Goal: Task Accomplishment & Management: Use online tool/utility

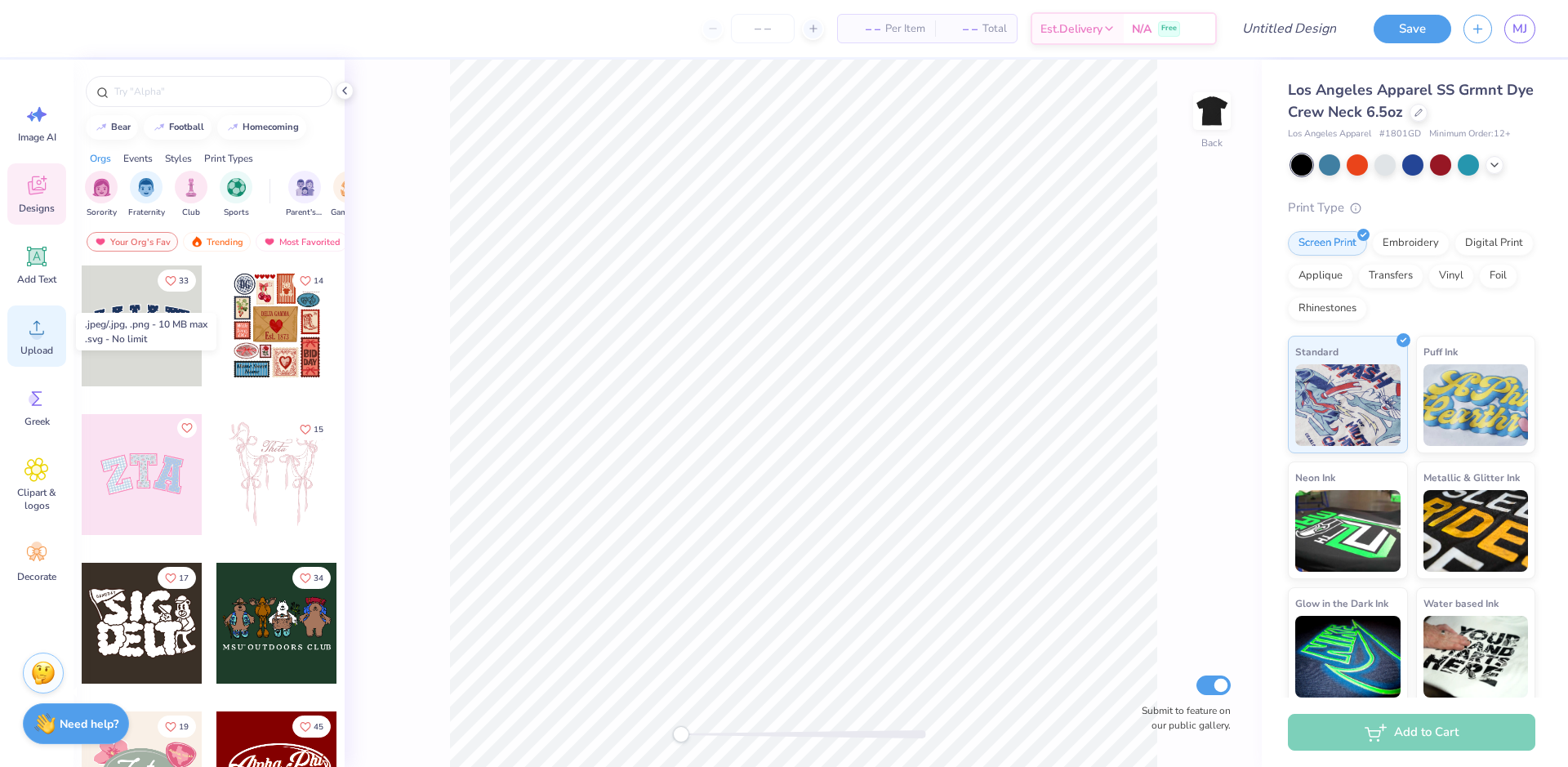
click at [37, 341] on div "Upload" at bounding box center [37, 336] width 59 height 61
click at [801, 428] on ul "Cut Copy Paste Remove Background Duplicate Select All Delete Group Ungroup Brin…" at bounding box center [833, 554] width 129 height 414
click at [24, 333] on icon at bounding box center [37, 327] width 24 height 24
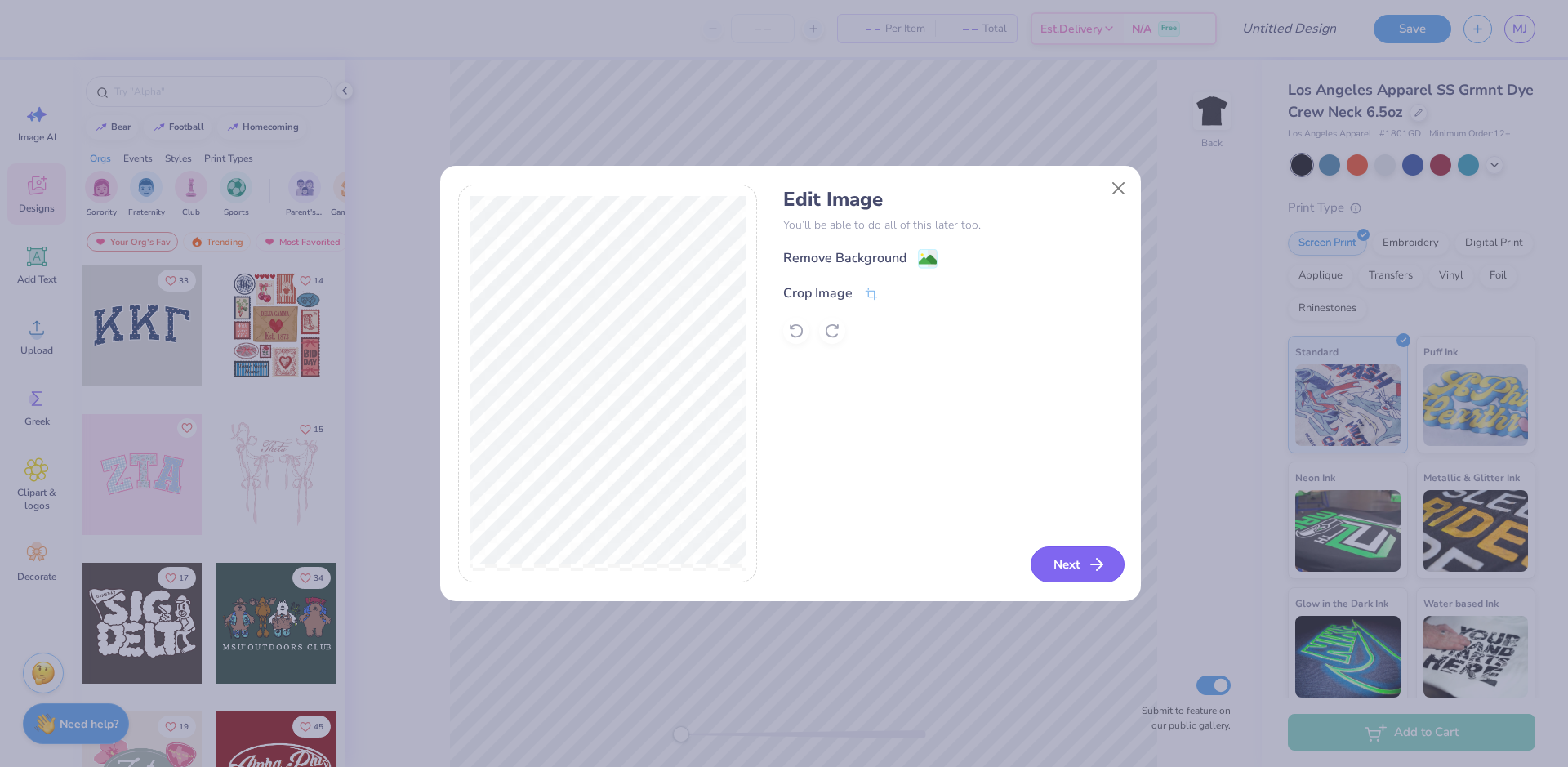
click at [1071, 567] on button "Next" at bounding box center [1078, 564] width 94 height 36
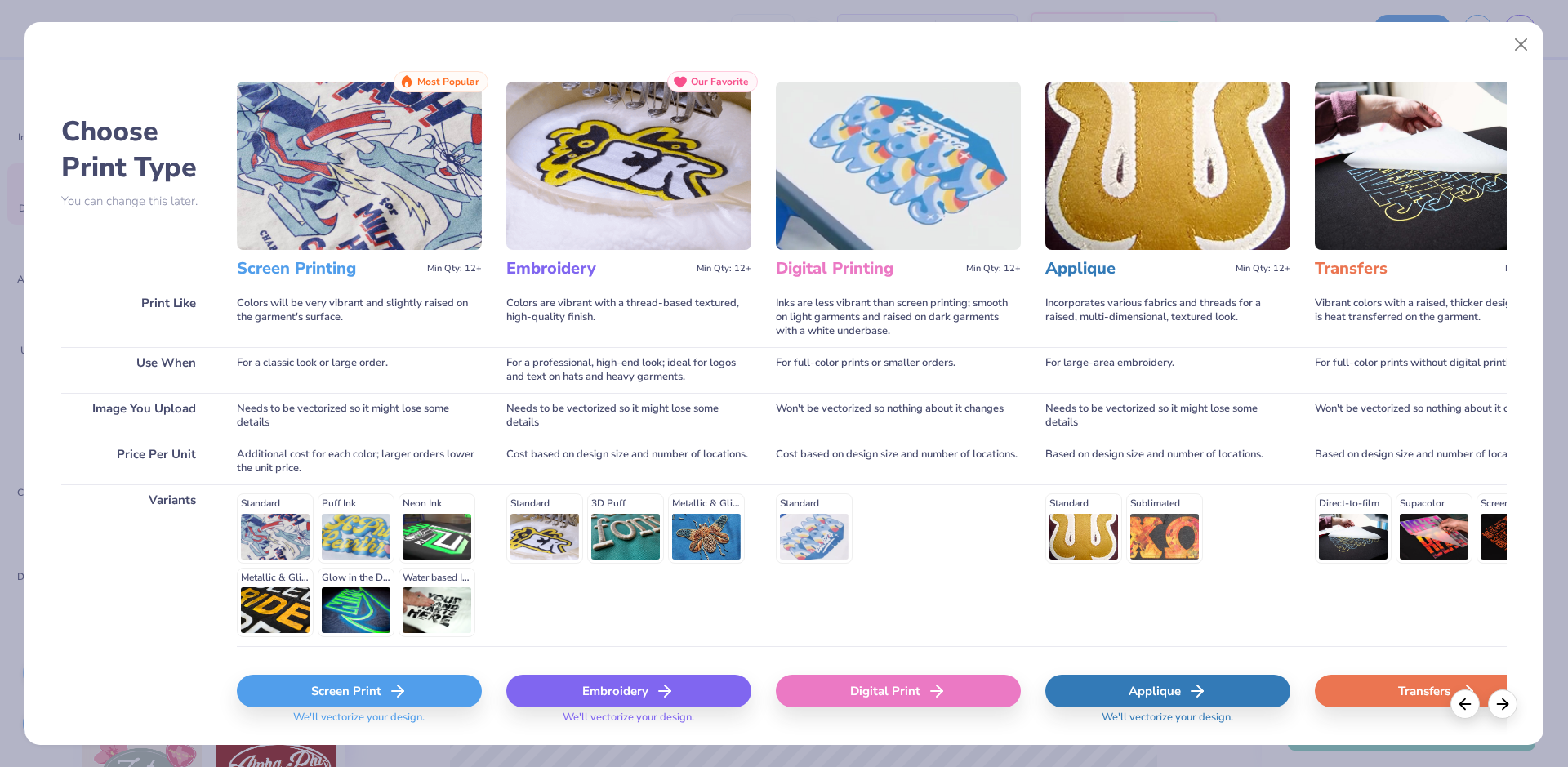
click at [365, 678] on div "Screen Print" at bounding box center [360, 691] width 245 height 33
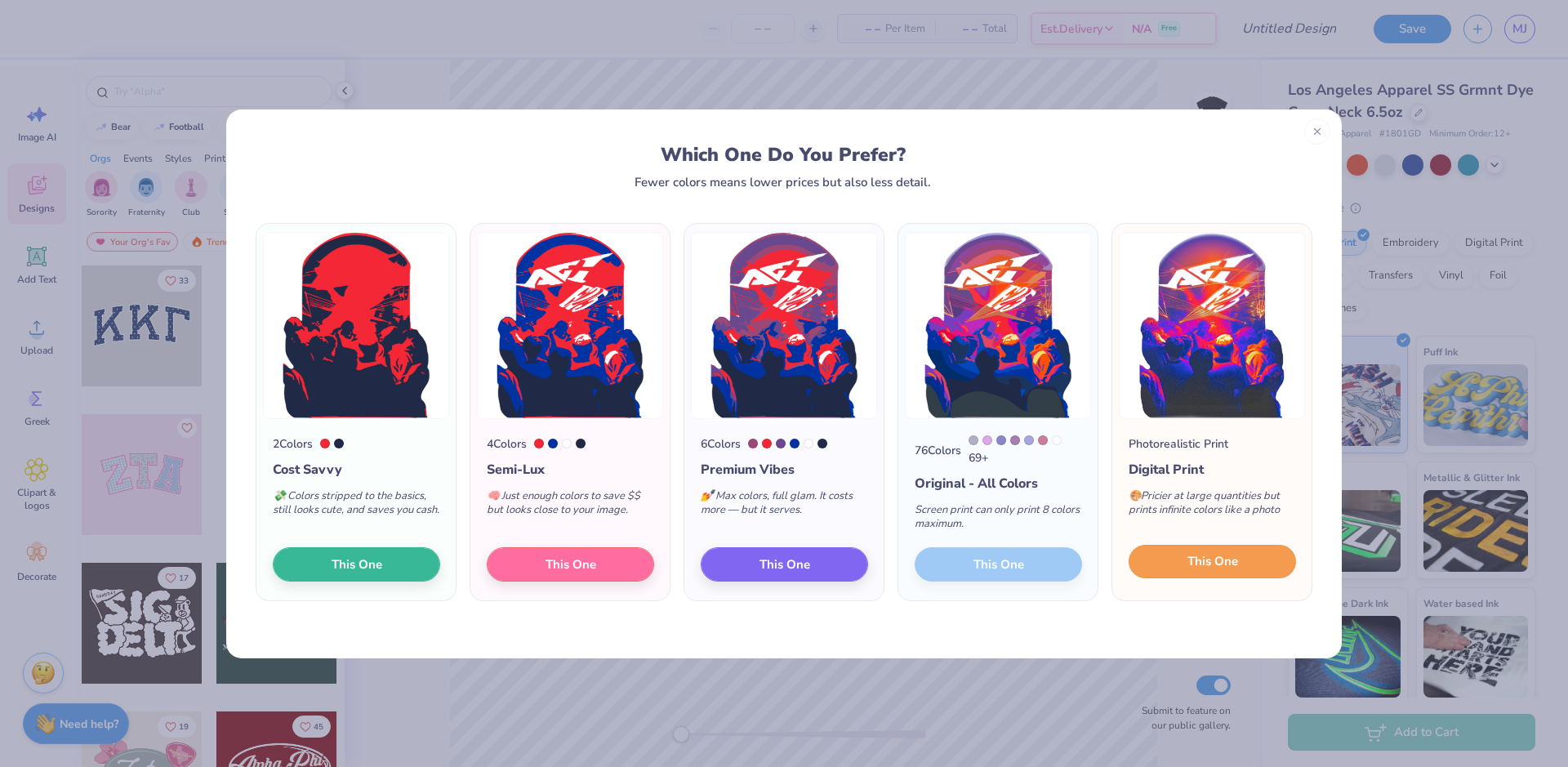
click at [1199, 569] on span "This One" at bounding box center [1213, 561] width 50 height 19
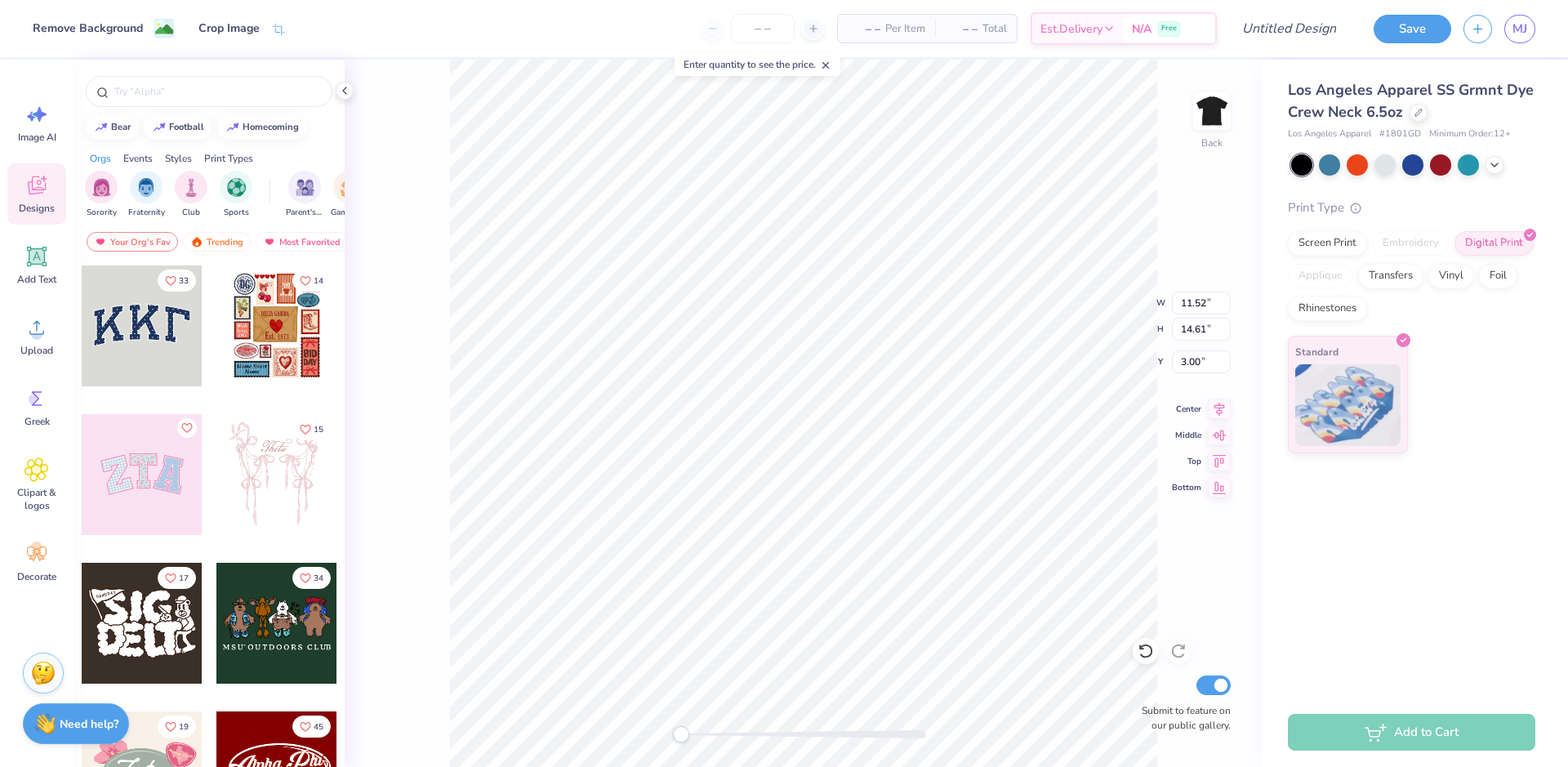
type input "4.08"
click at [1224, 297] on input "11.53" at bounding box center [1202, 303] width 59 height 23
click at [1224, 297] on input "11.54" at bounding box center [1202, 303] width 59 height 23
click at [1224, 297] on input "11.55" at bounding box center [1202, 303] width 59 height 23
click at [1224, 297] on input "11.56" at bounding box center [1202, 303] width 59 height 23
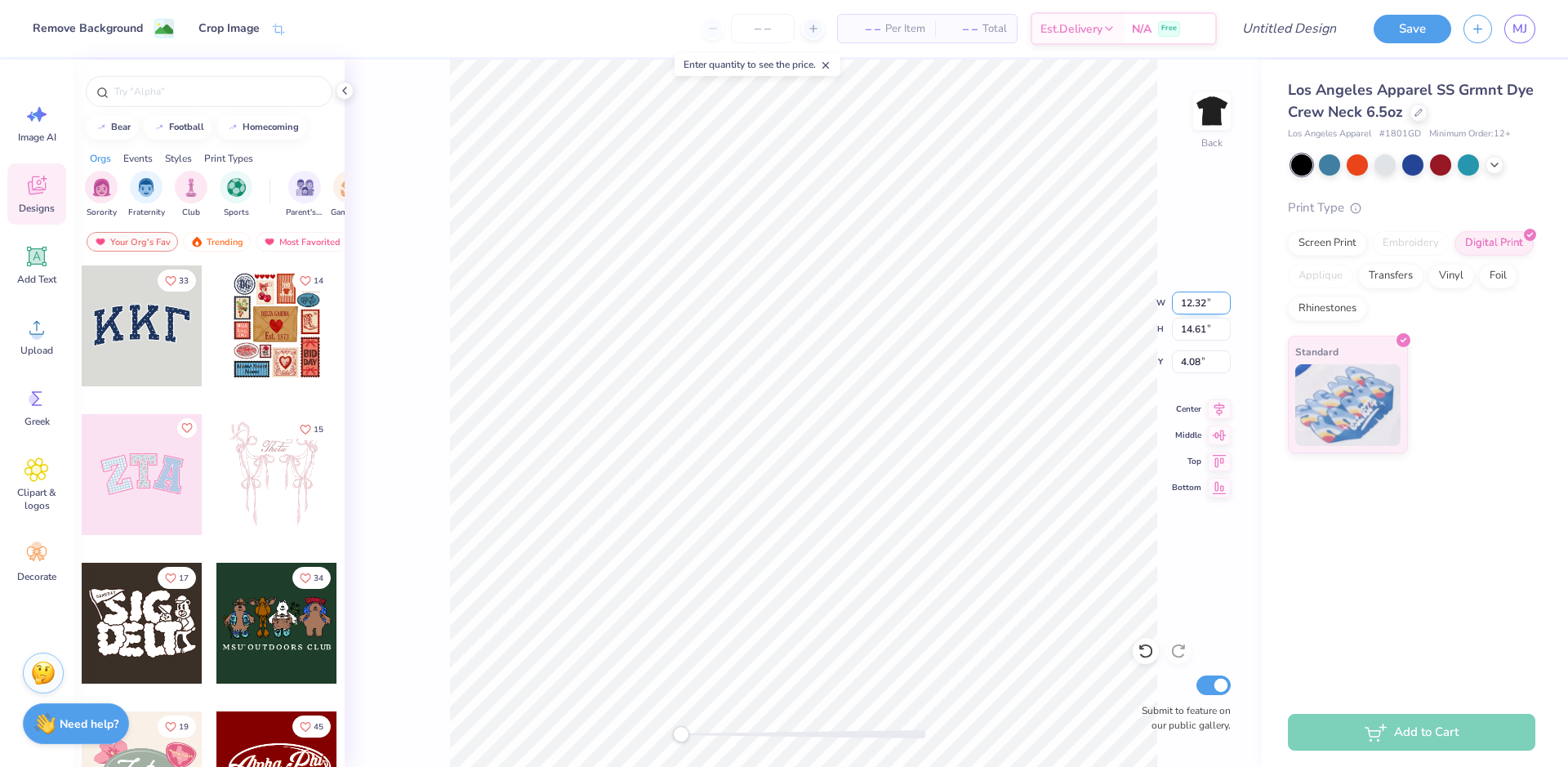
click at [1224, 297] on input "12.32" at bounding box center [1202, 303] width 59 height 23
click at [1224, 297] on input "12.33" at bounding box center [1202, 303] width 59 height 23
click at [1224, 297] on input "12.34" at bounding box center [1202, 303] width 59 height 23
type input "12.35"
click at [1224, 297] on input "12.35" at bounding box center [1202, 303] width 59 height 23
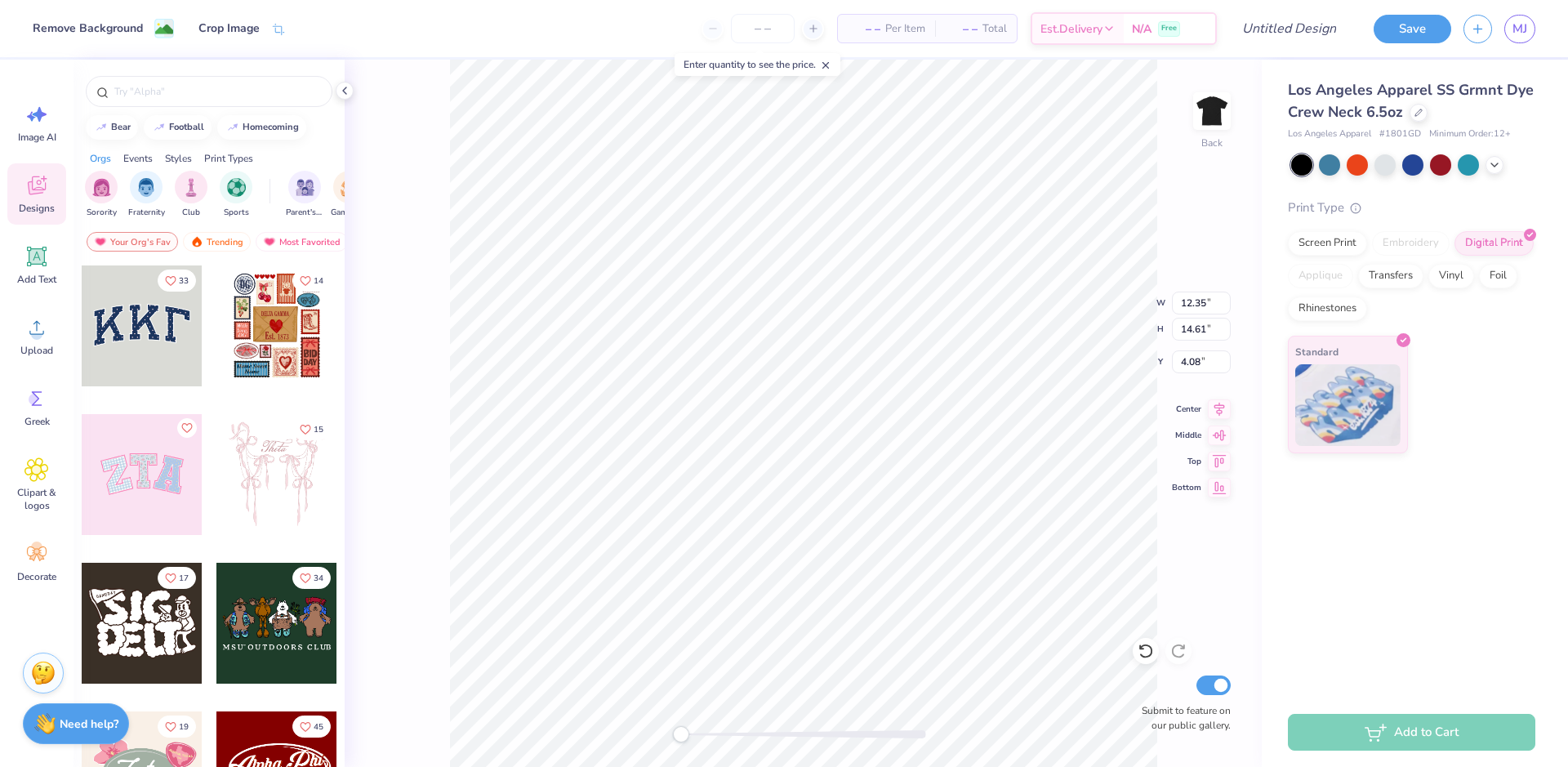
type input "15.67"
type input "3.55"
click at [1228, 300] on input "12.36" at bounding box center [1202, 303] width 59 height 23
click at [1227, 300] on input "12.37" at bounding box center [1202, 303] width 59 height 23
click at [1227, 300] on input "12.38" at bounding box center [1202, 303] width 59 height 23
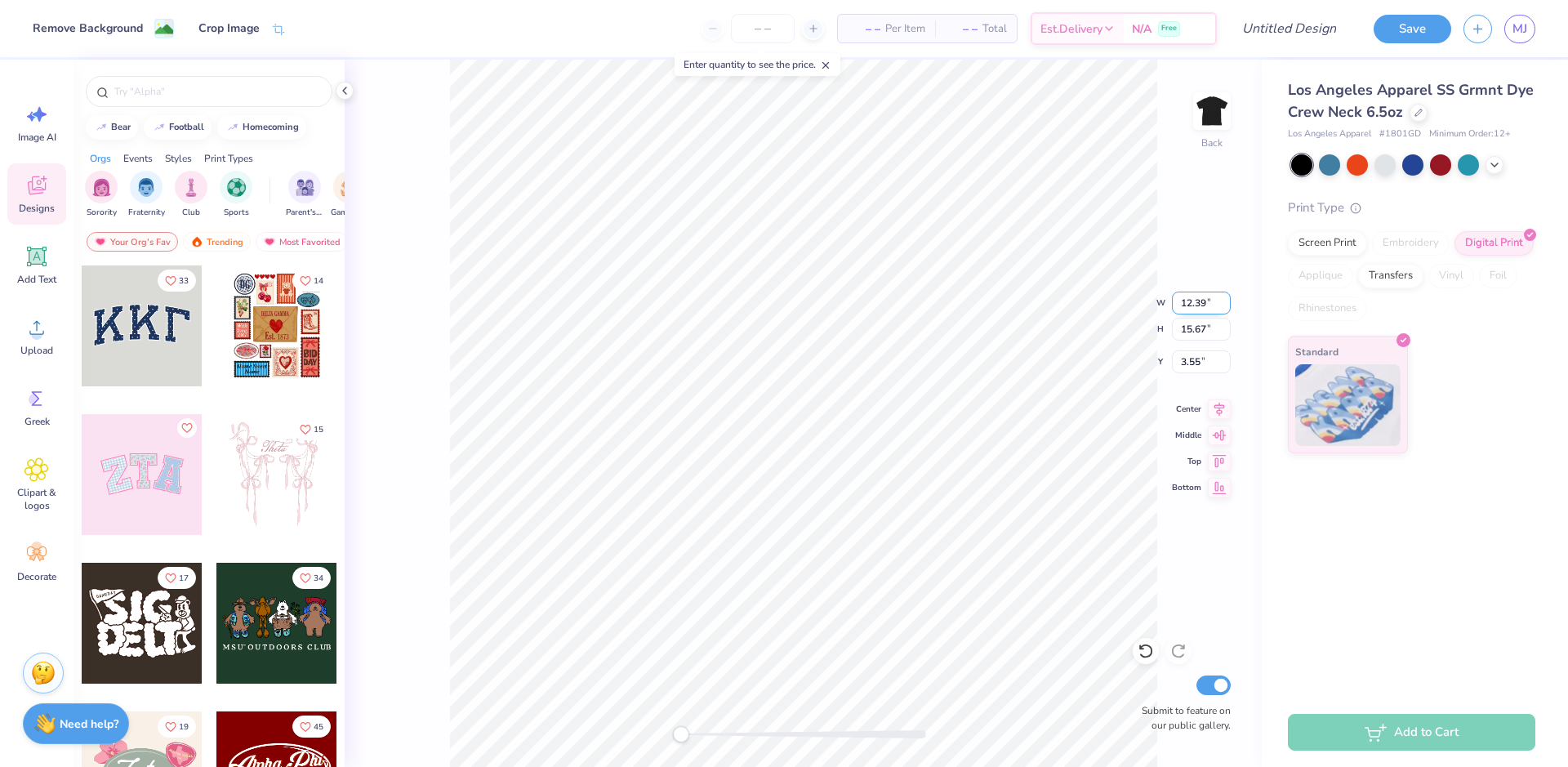
click at [1227, 300] on input "12.39" at bounding box center [1202, 303] width 59 height 23
click at [1227, 300] on input "12.4" at bounding box center [1202, 303] width 59 height 23
click at [1227, 300] on input "12.41" at bounding box center [1202, 303] width 59 height 23
click at [1227, 300] on input "12.42" at bounding box center [1202, 303] width 59 height 23
click at [1227, 300] on input "13.19" at bounding box center [1202, 303] width 59 height 23
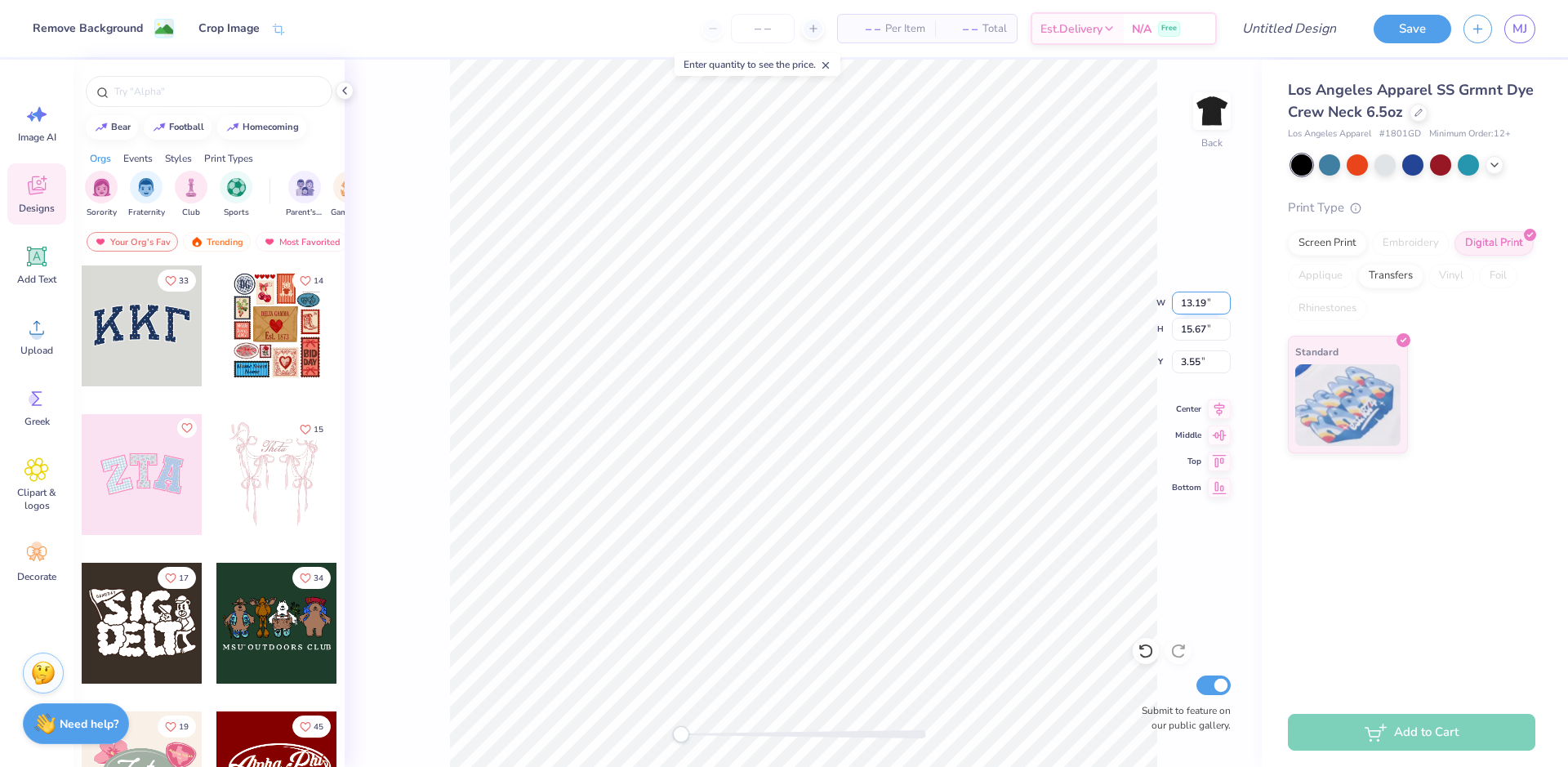
click at [1193, 302] on input "13.19" at bounding box center [1202, 303] width 59 height 23
click at [1194, 305] on input "13.19" at bounding box center [1202, 303] width 59 height 23
type input "14.19"
type input "18.00"
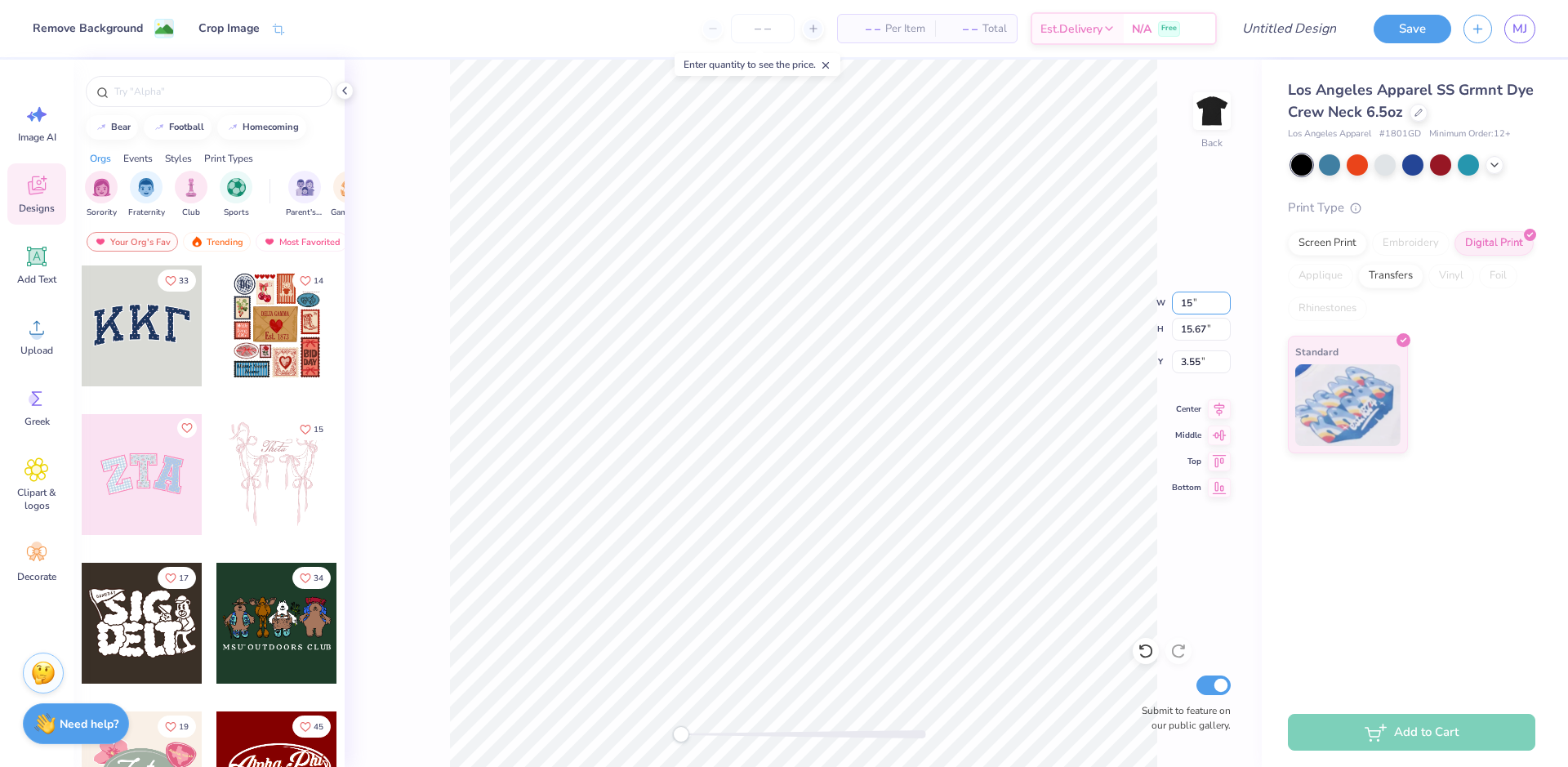
type input "1.83"
click at [1201, 301] on input "14.19" at bounding box center [1202, 303] width 59 height 23
type input "20"
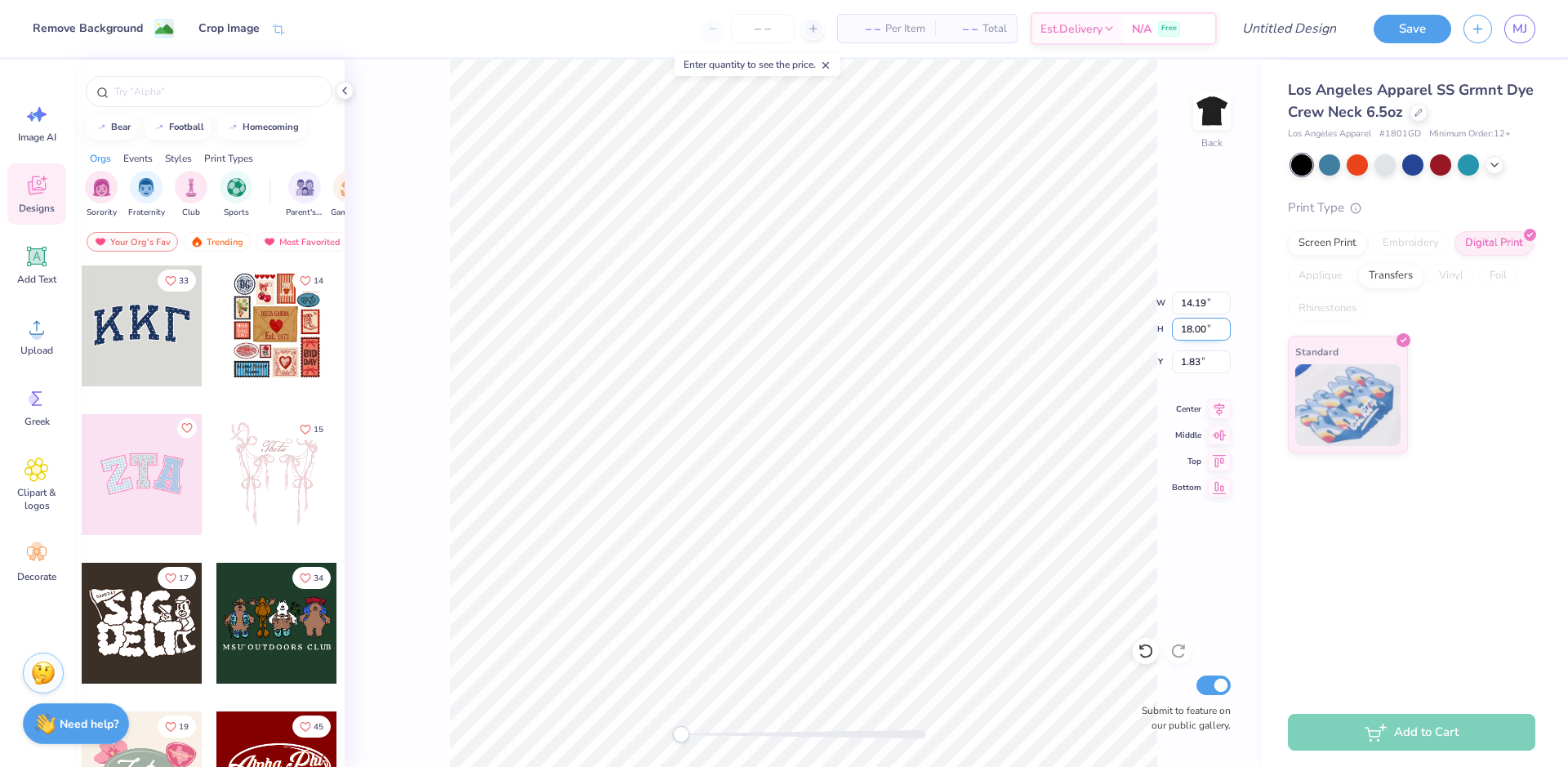
click at [1215, 333] on input "18.00" at bounding box center [1202, 329] width 59 height 23
type input "5.00"
click at [895, 359] on li "Cut" at bounding box center [914, 364] width 129 height 33
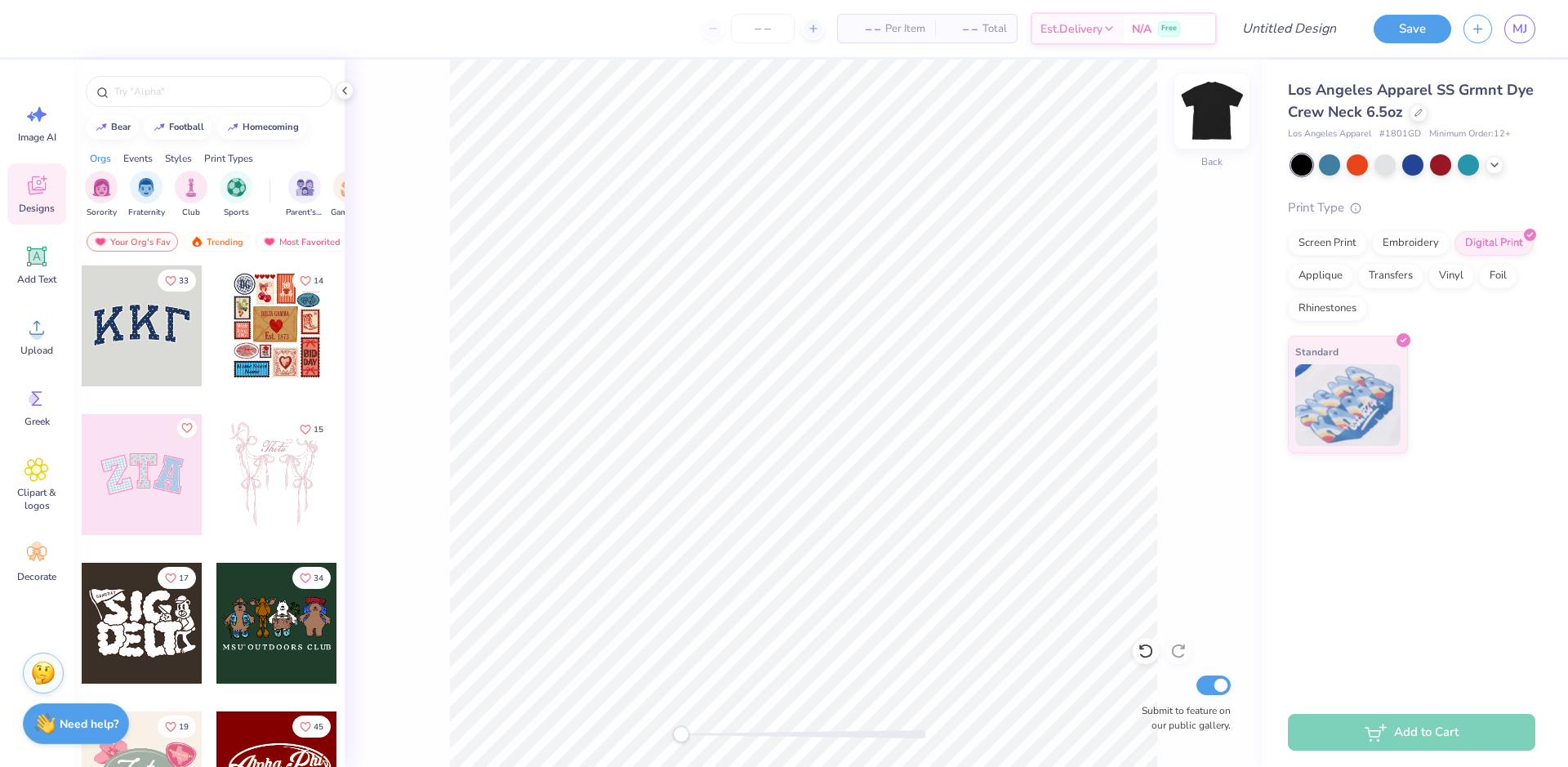
click at [1219, 115] on img at bounding box center [1212, 110] width 65 height 65
click at [37, 325] on icon at bounding box center [37, 327] width 24 height 24
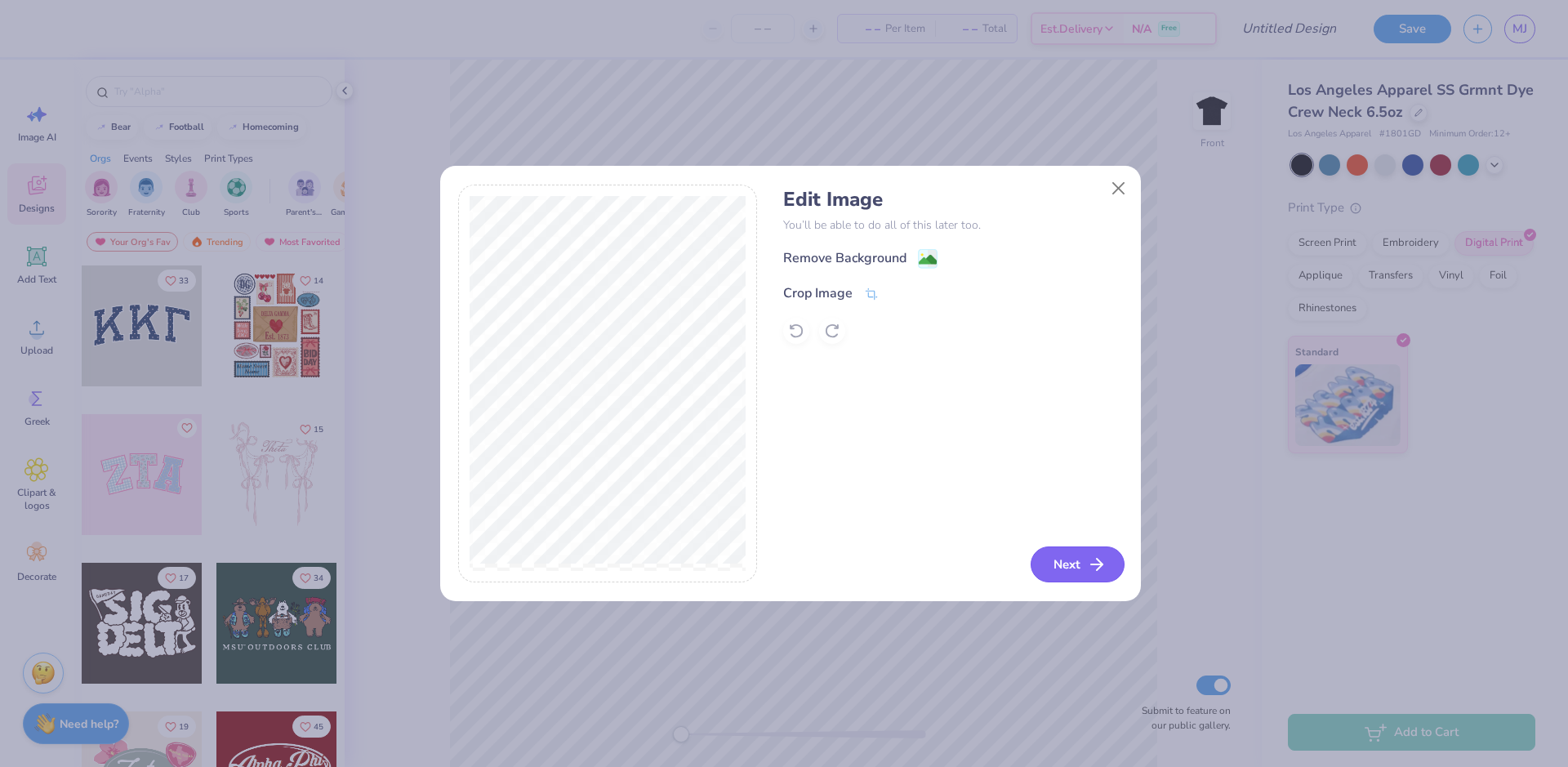
click at [1079, 564] on button "Next" at bounding box center [1078, 564] width 94 height 36
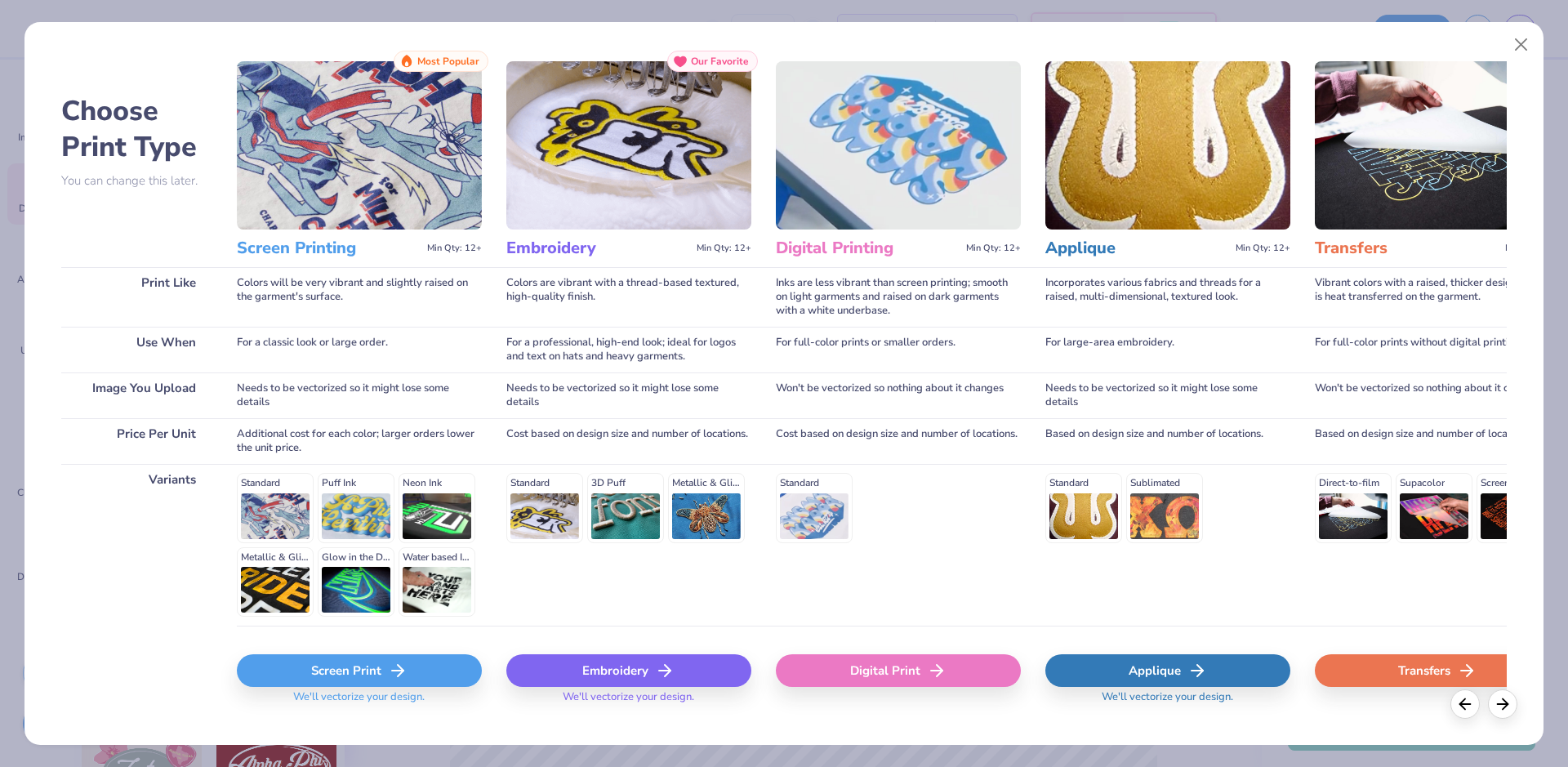
scroll to position [48, 0]
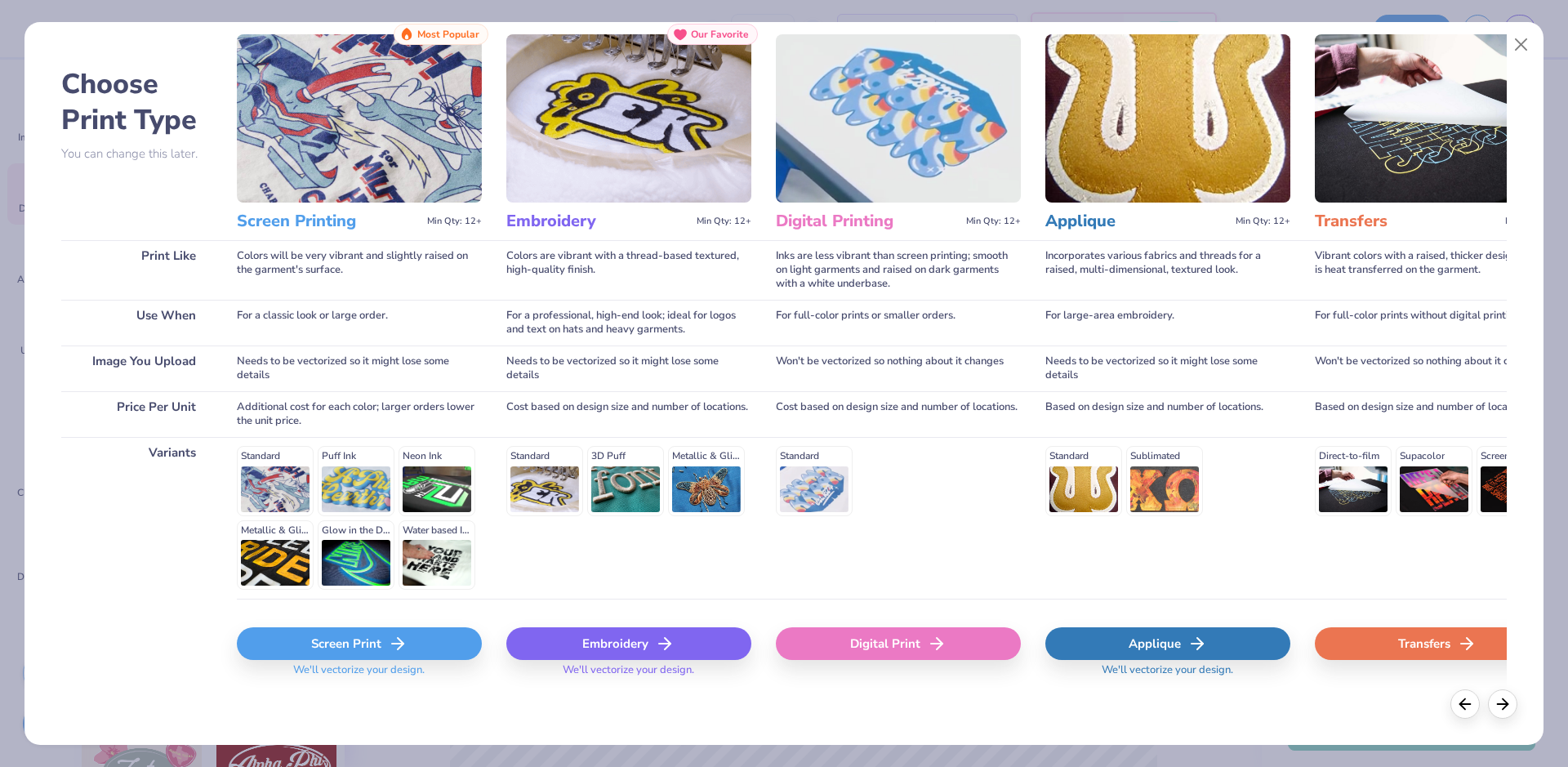
click at [415, 639] on div "Screen Print" at bounding box center [360, 644] width 245 height 33
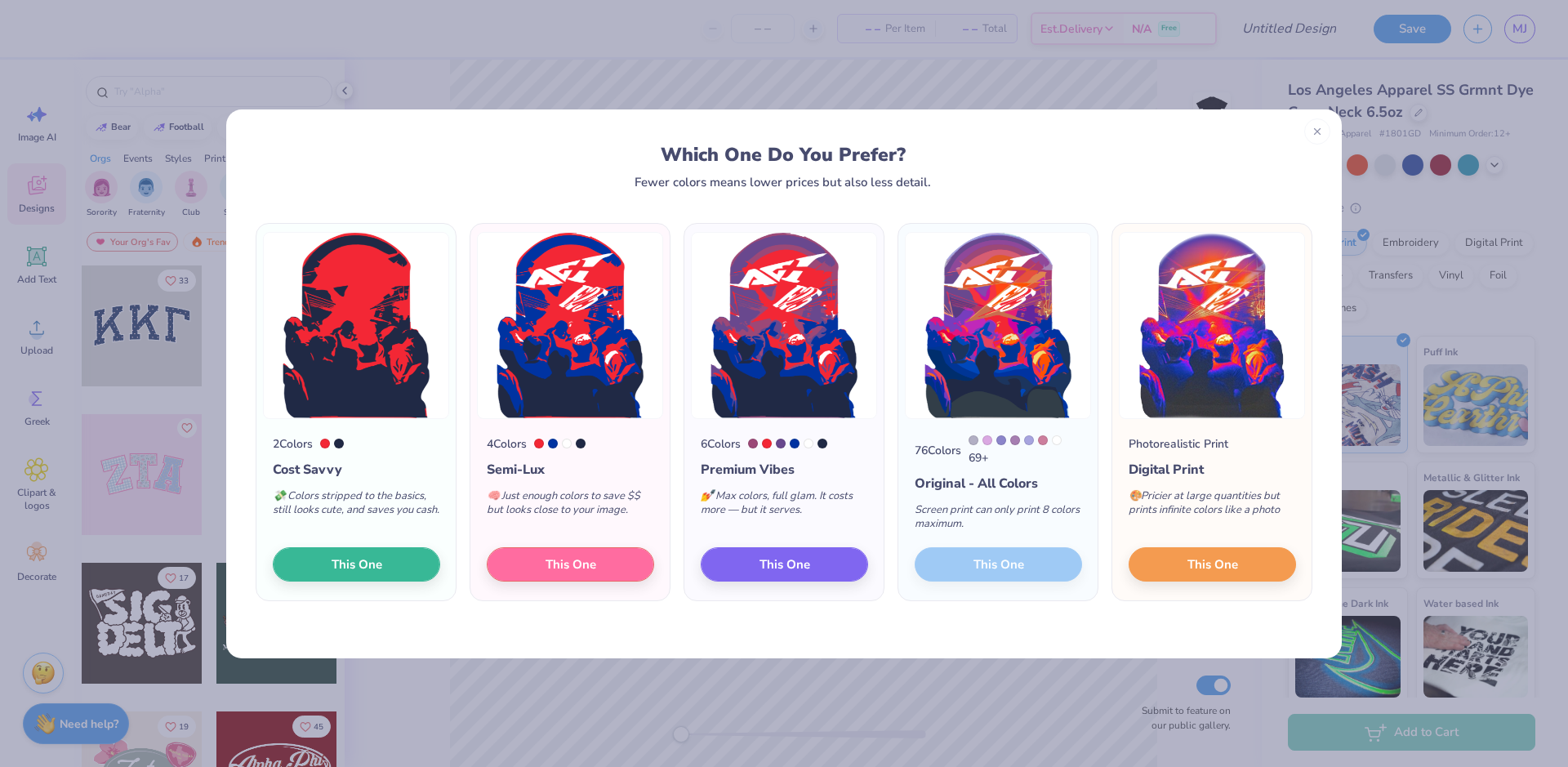
drag, startPoint x: 1133, startPoint y: 488, endPoint x: 1309, endPoint y: 528, distance: 180.5
click at [1308, 528] on div "Photorealistic Print Digital Print 🎨 Pricier at large quantities but prints inf…" at bounding box center [1212, 510] width 199 height 182
click at [1283, 496] on div "🎨 Pricier at large quantities but prints infinite colors like a photo" at bounding box center [1213, 506] width 168 height 54
click at [1239, 563] on button "This One" at bounding box center [1213, 561] width 168 height 34
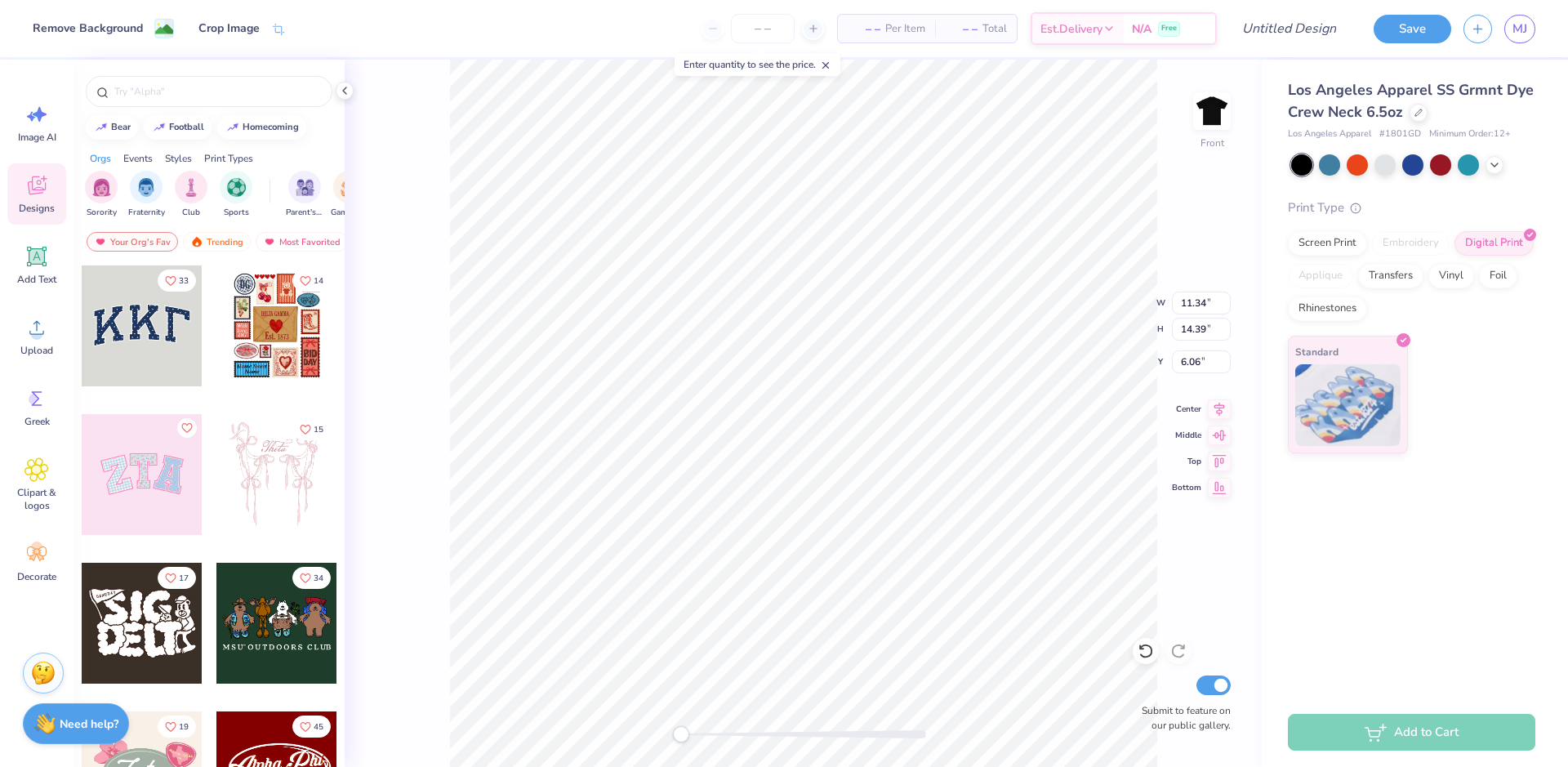
type input "11.32"
type input "11.09"
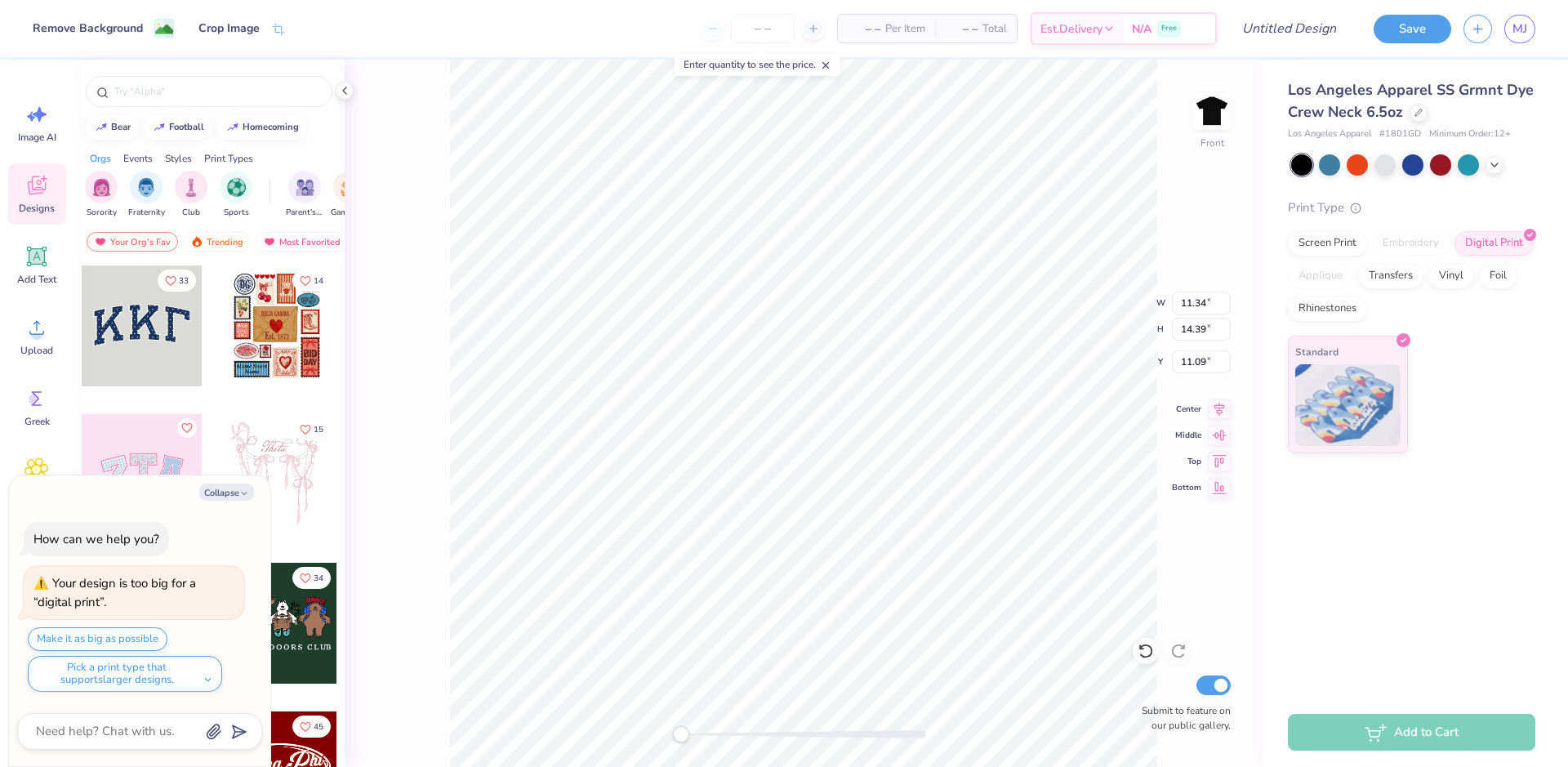
type textarea "x"
type input "11.50"
type input "14.60"
type input "10.88"
type textarea "x"
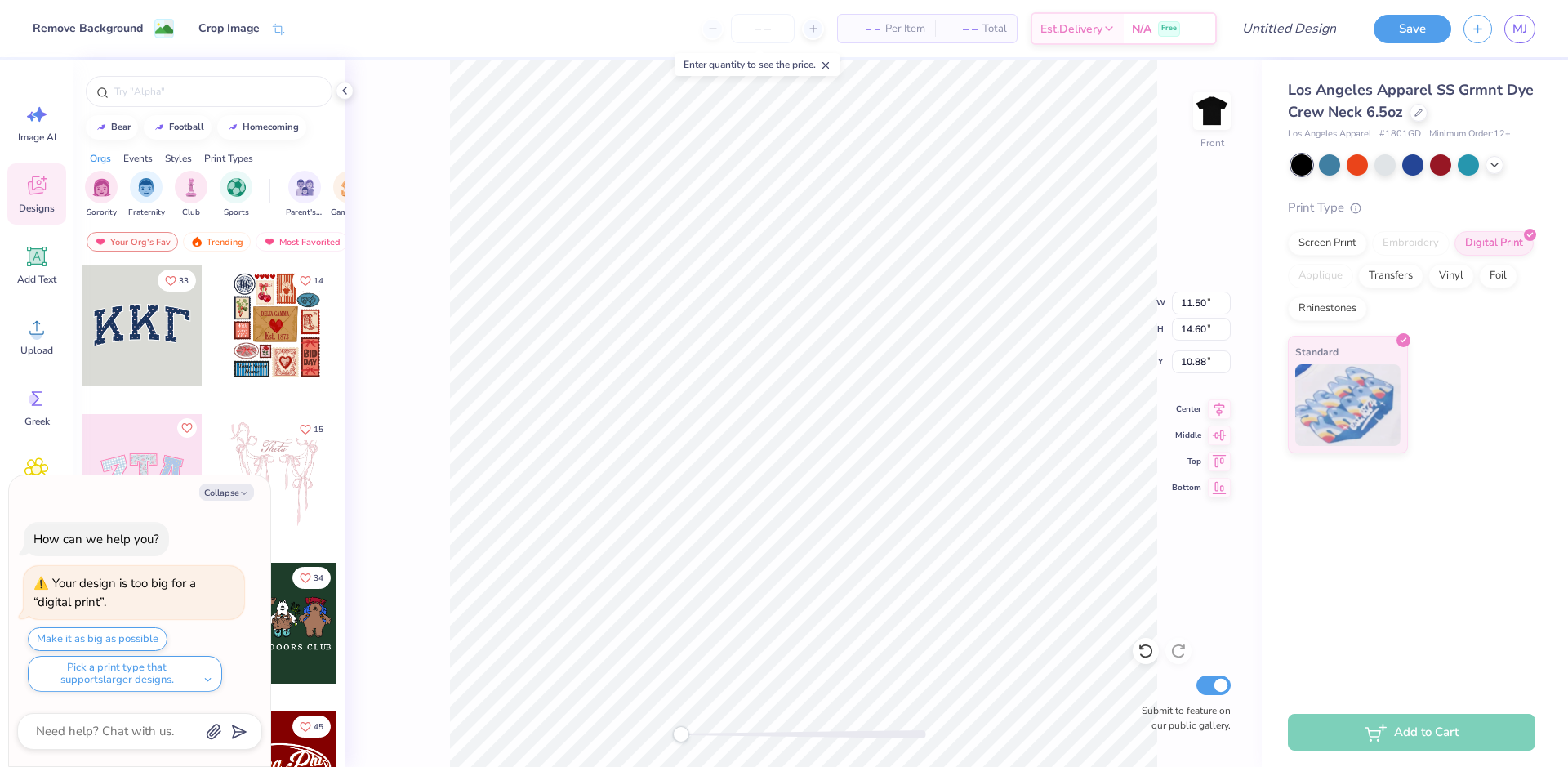
type input "11.64"
type input "14.76"
type input "10.71"
type textarea "x"
type input "11.80"
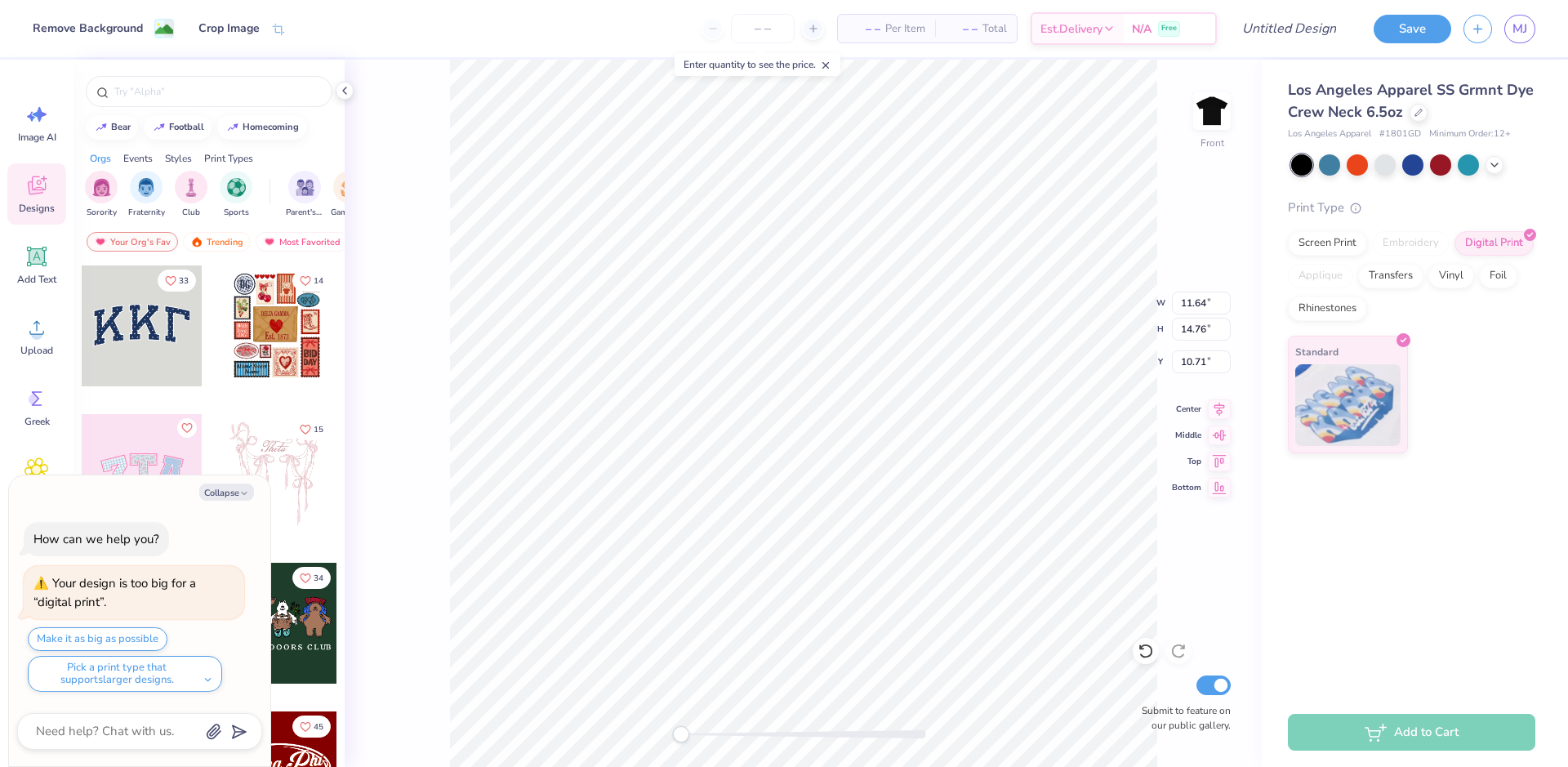
type input "14.98"
type input "10.50"
type textarea "x"
type input "12.02"
type input "15.25"
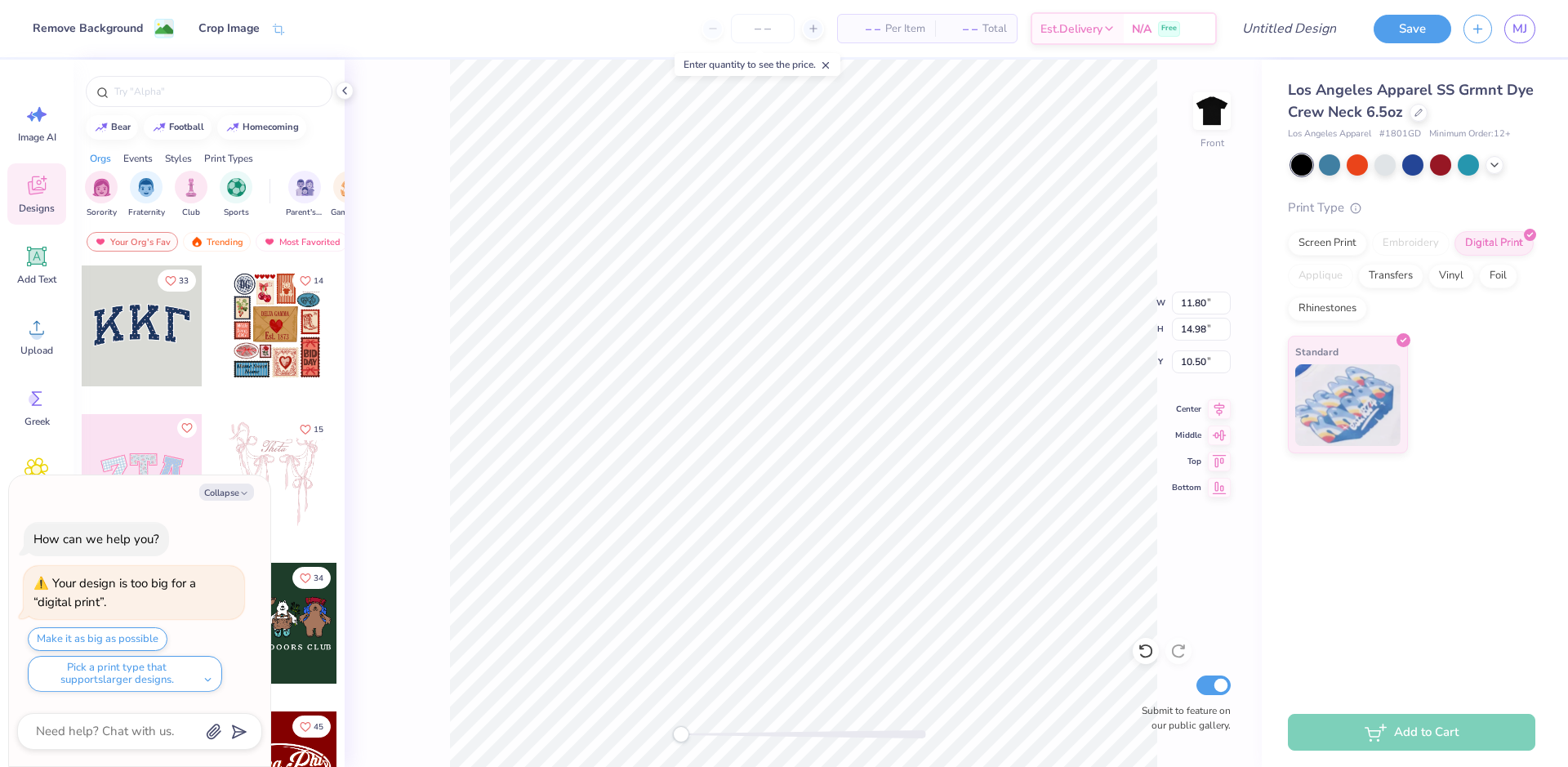
type input "10.23"
type textarea "x"
type input "12.20"
type input "15.48"
type input "9.99"
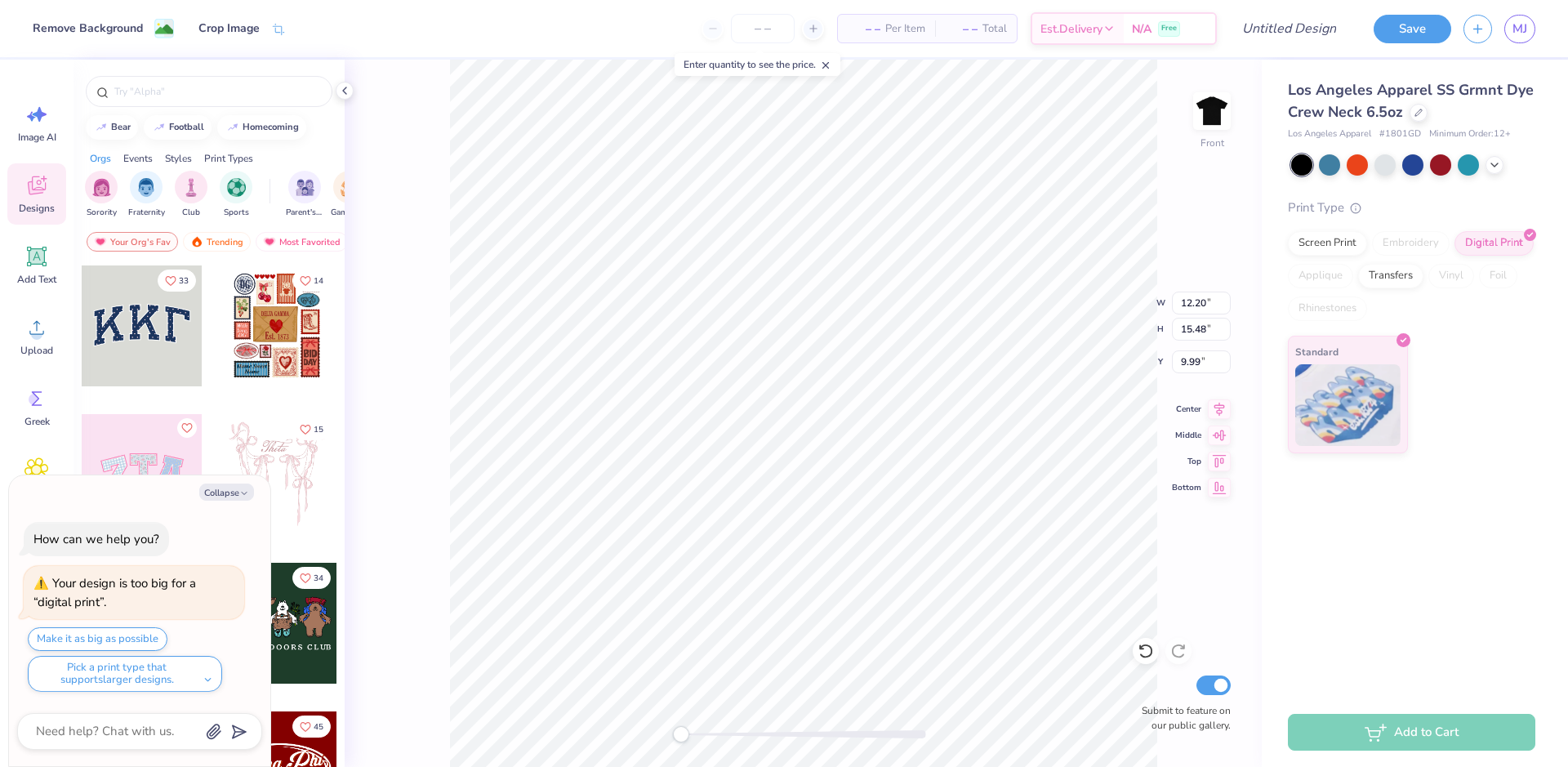
type textarea "x"
type input "12.40"
type input "15.74"
type input "9.74"
type textarea "x"
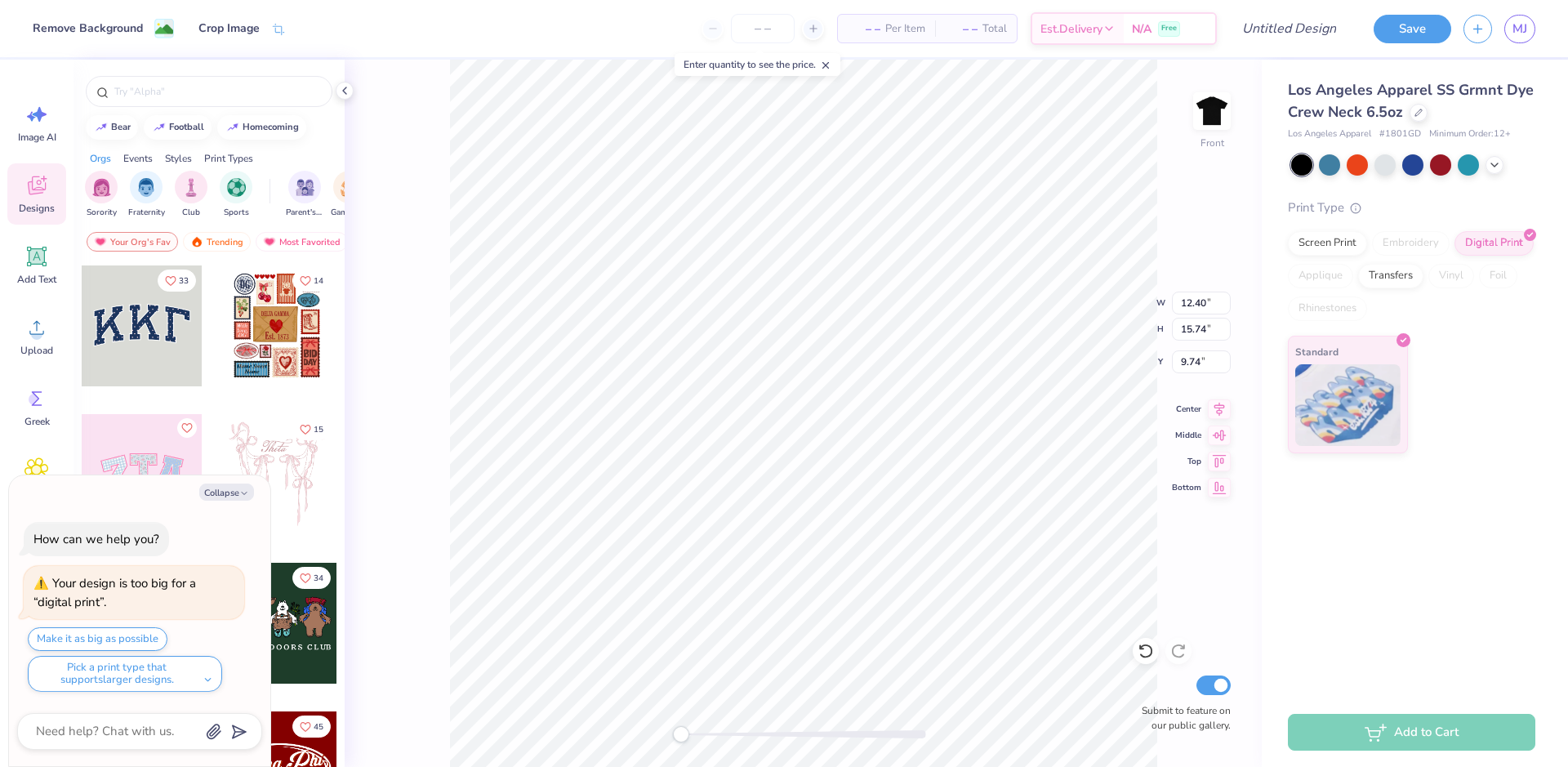
type input "12.60"
type input "15.99"
type input "9.48"
type textarea "x"
type input "12.84"
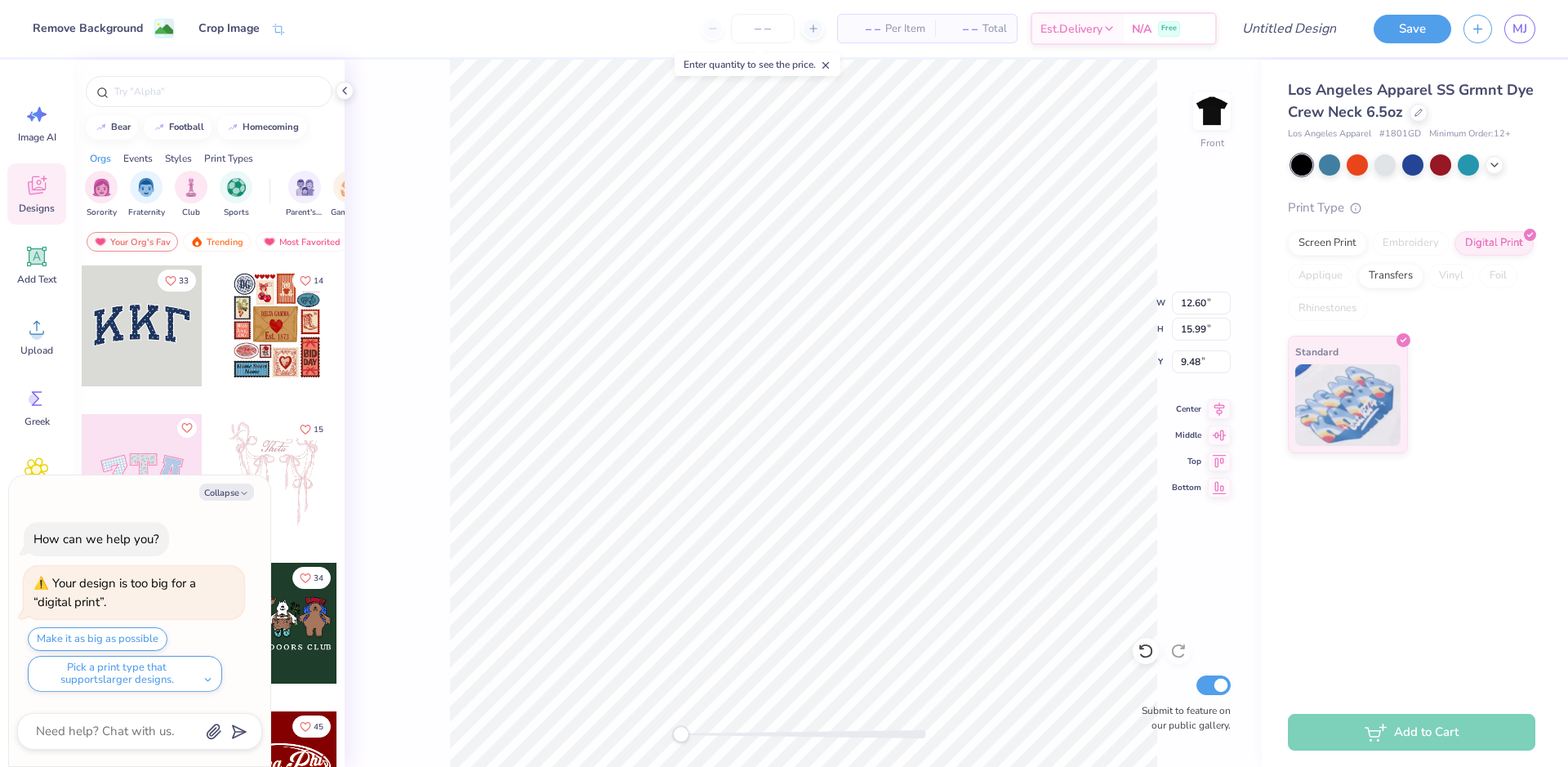
type input "16.29"
type input "9.00"
type textarea "x"
type input "13.92"
type input "17.66"
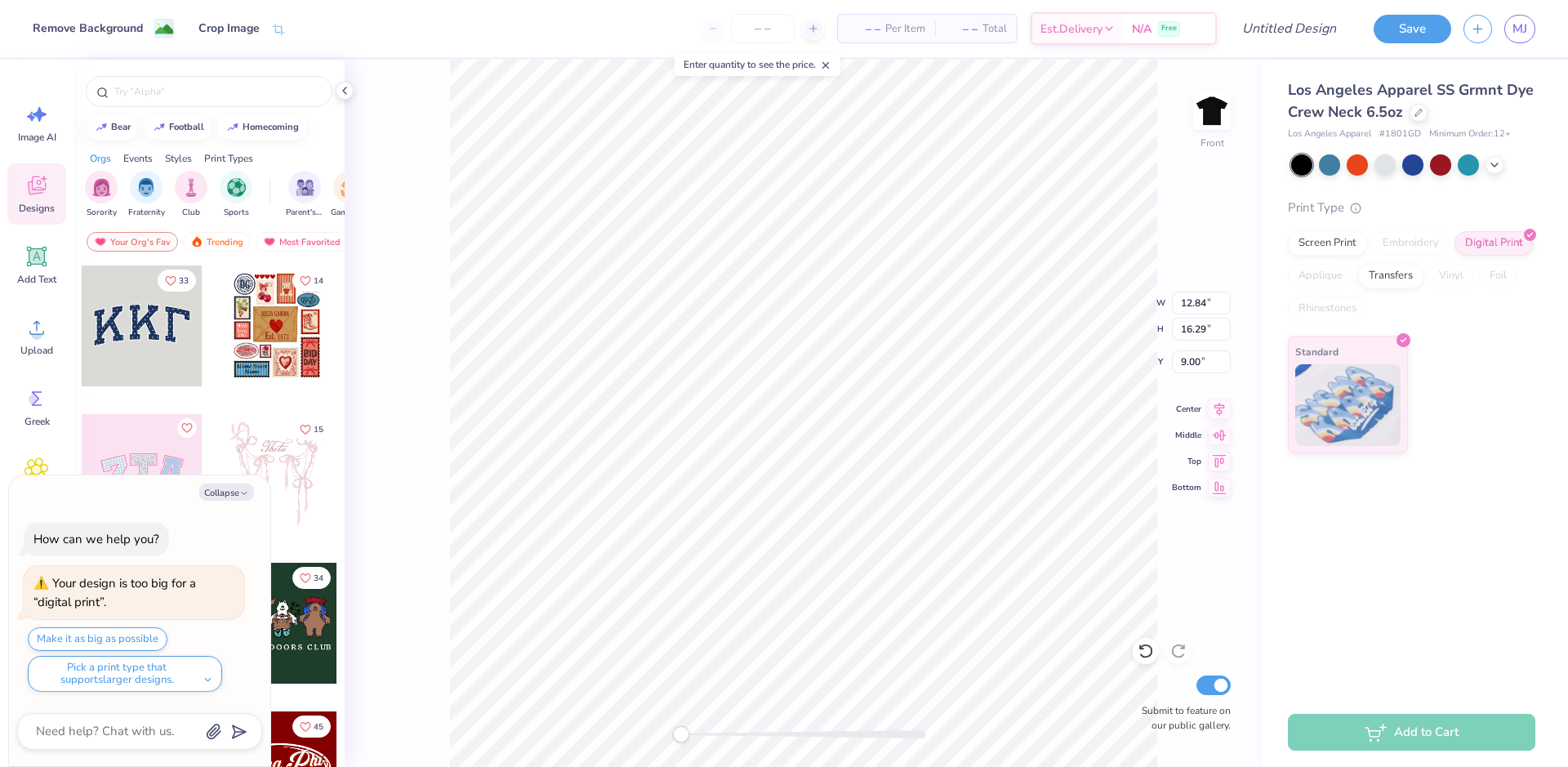
type input "7.62"
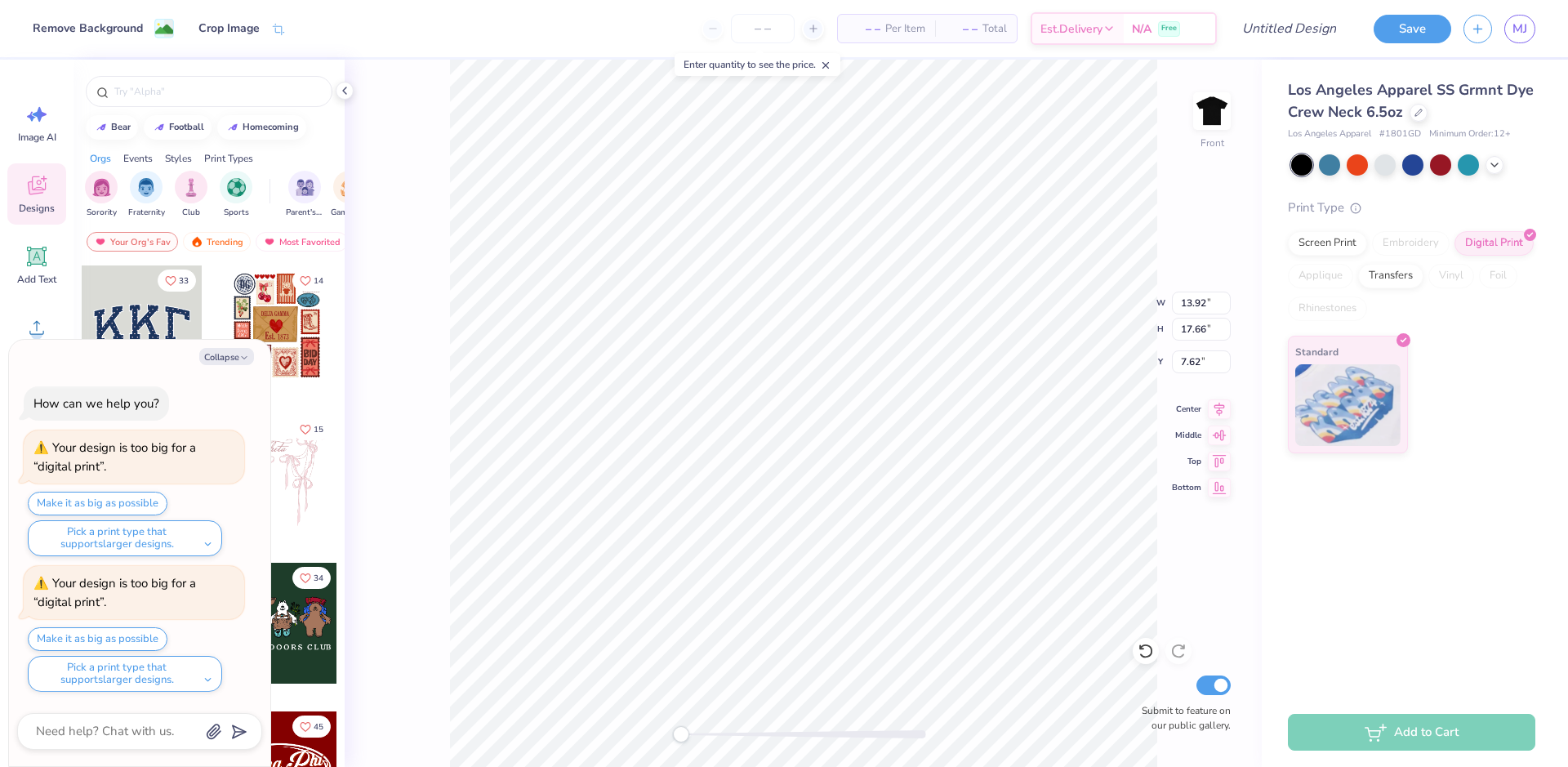
scroll to position [73, 0]
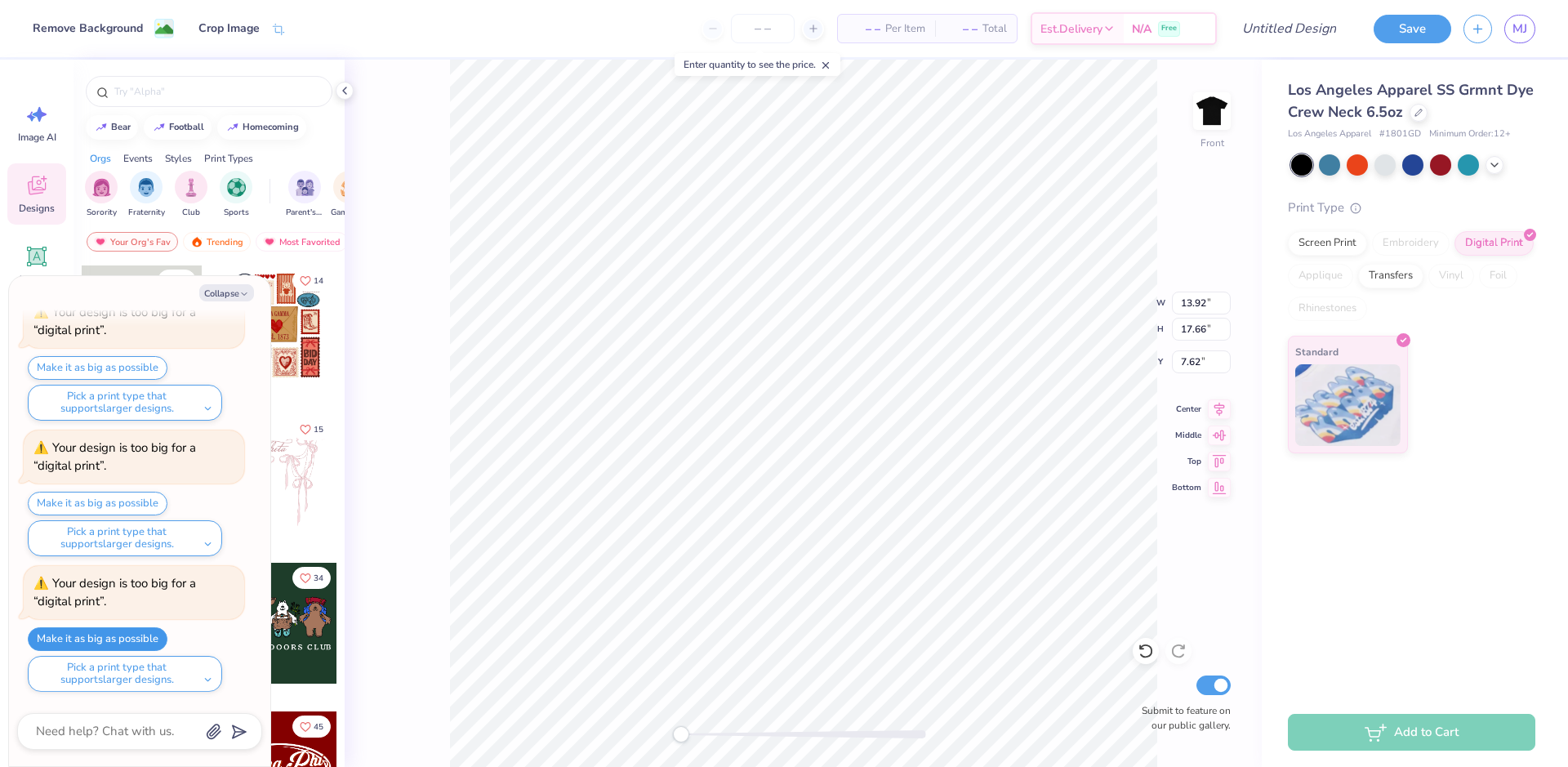
click at [141, 633] on button "Make it as big as possible" at bounding box center [97, 638] width 140 height 23
type textarea "x"
type input "14.19"
type input "18.00"
type input "7.28"
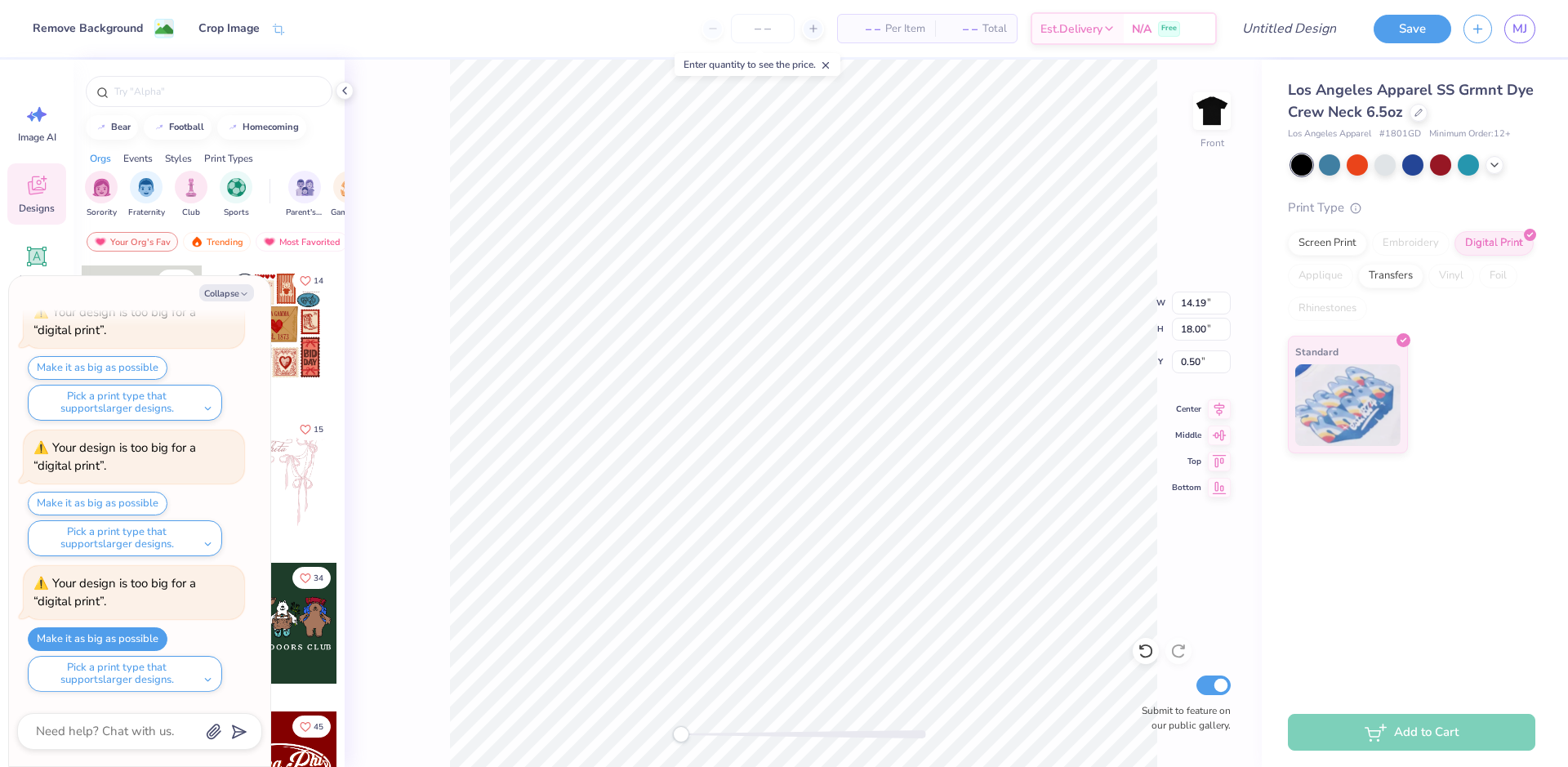
type textarea "x"
click at [769, 28] on input "number" at bounding box center [762, 29] width 63 height 30
type input "50"
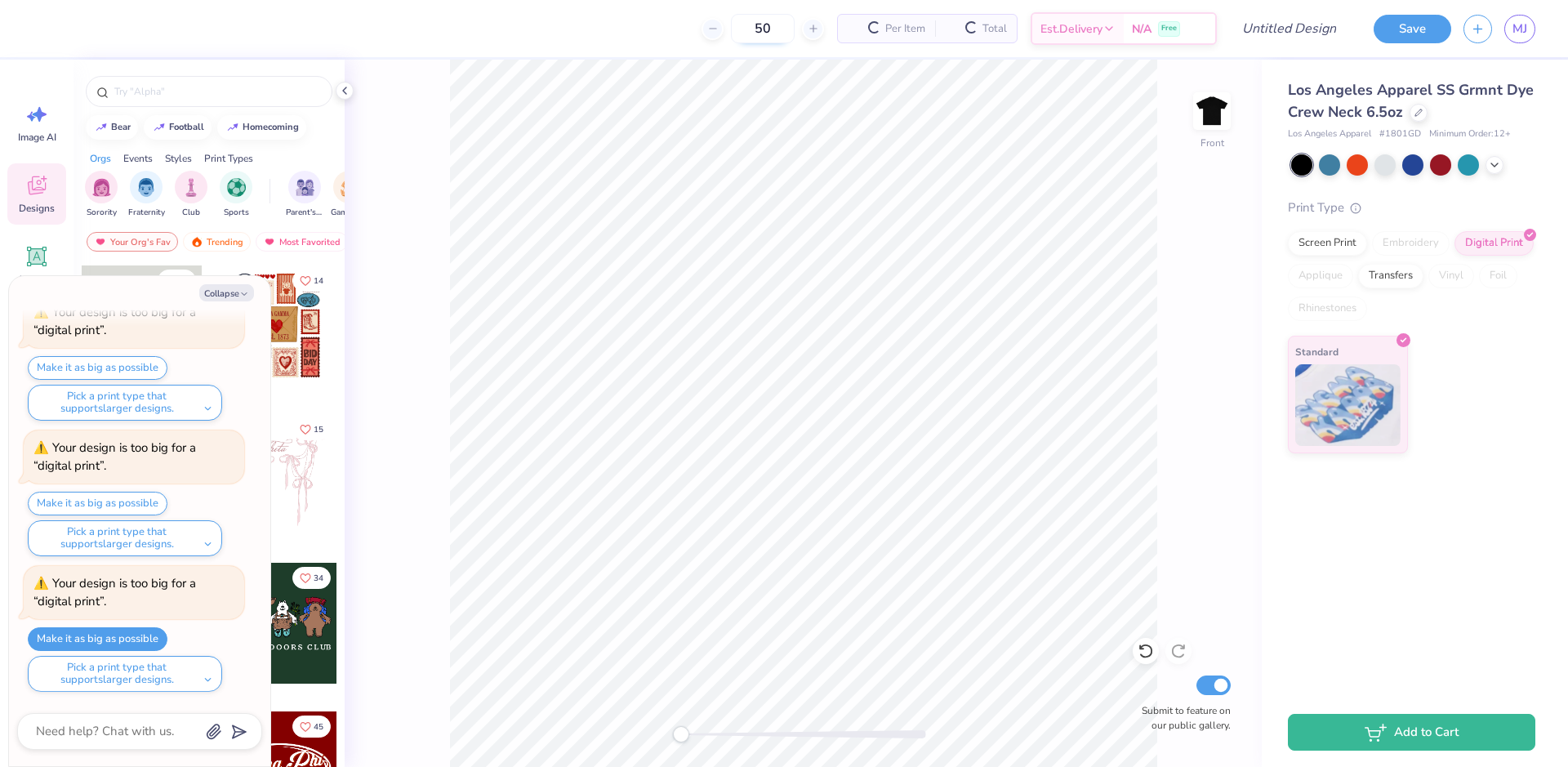
type textarea "x"
type input "50"
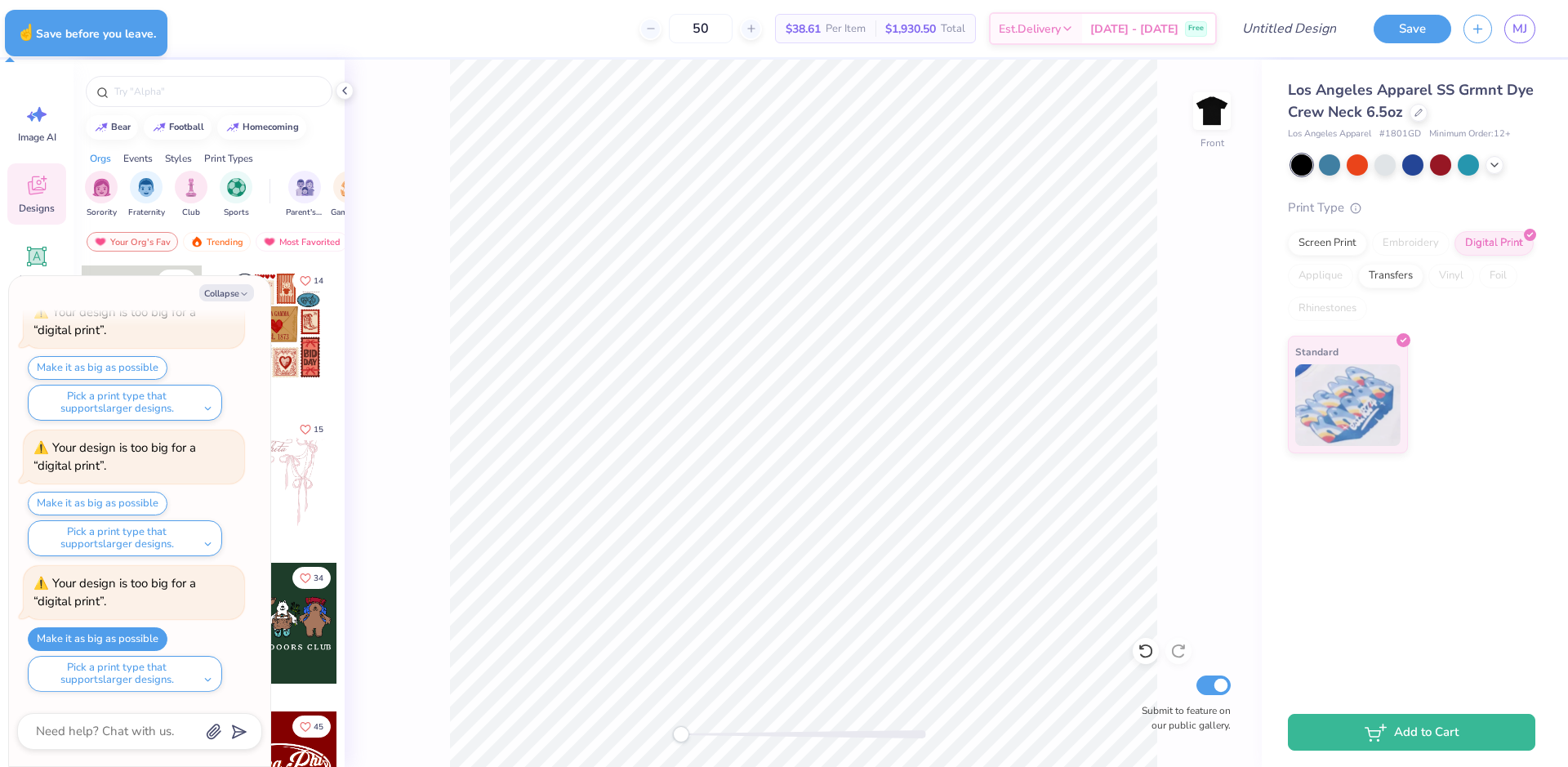
type textarea "x"
